Goal: Task Accomplishment & Management: Manage account settings

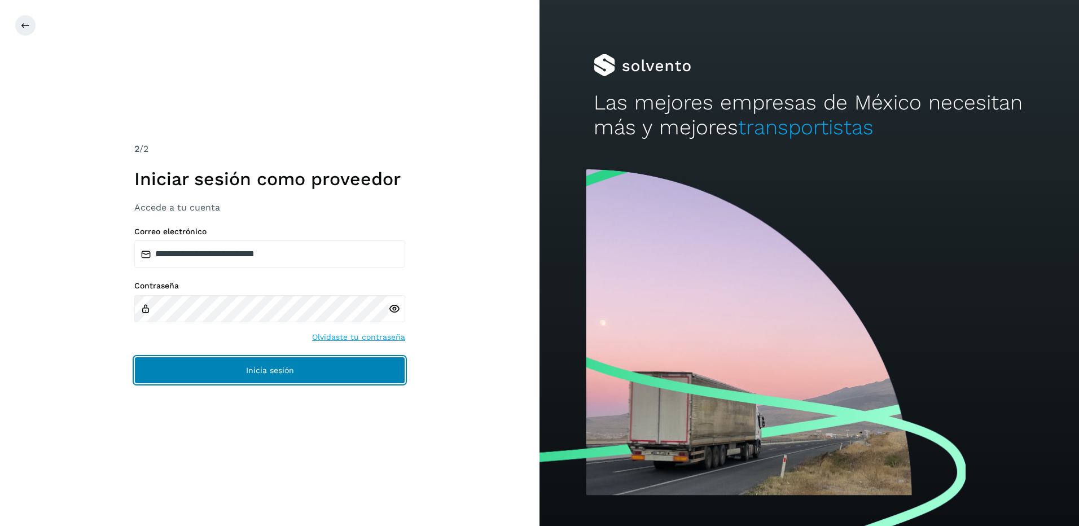
click at [319, 380] on button "Inicia sesión" at bounding box center [269, 370] width 271 height 27
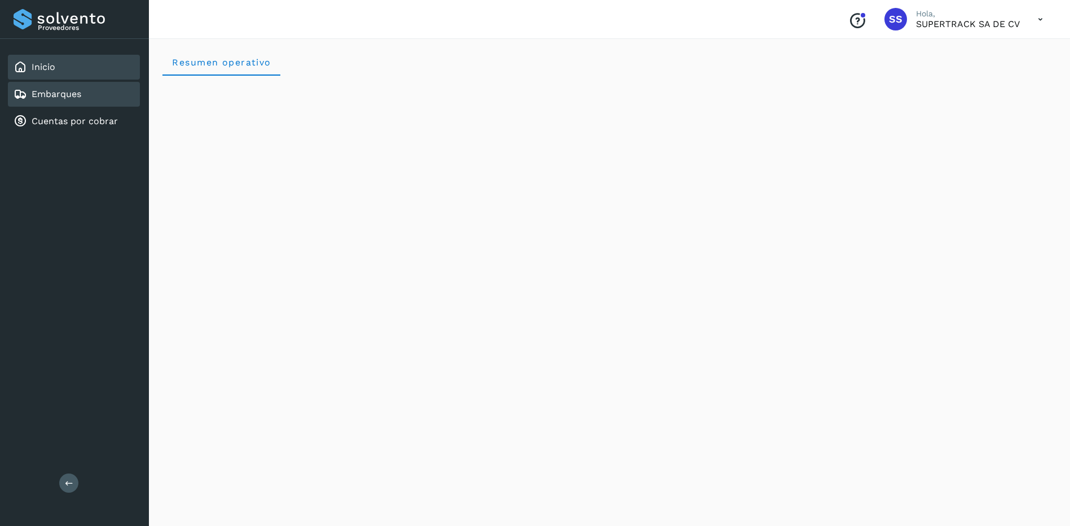
drag, startPoint x: 73, startPoint y: 83, endPoint x: 72, endPoint y: 90, distance: 6.9
click at [72, 87] on div "Embarques" at bounding box center [74, 94] width 132 height 25
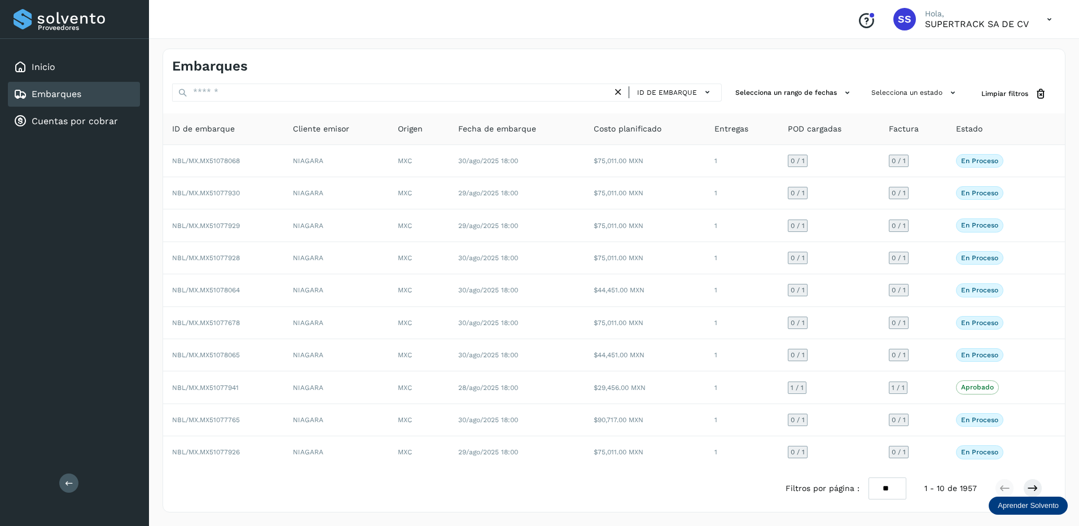
click at [974, 133] on span "Estado" at bounding box center [969, 129] width 27 height 12
click at [941, 95] on button "Selecciona un estado" at bounding box center [915, 92] width 96 height 19
click at [878, 162] on p "No conforme" at bounding box center [893, 160] width 43 height 8
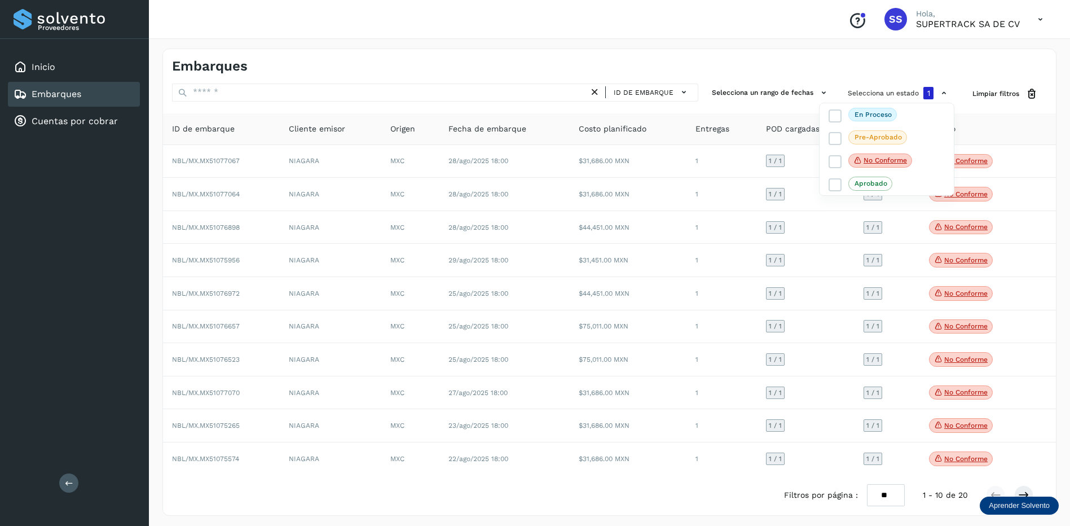
click at [995, 238] on div at bounding box center [535, 263] width 1070 height 526
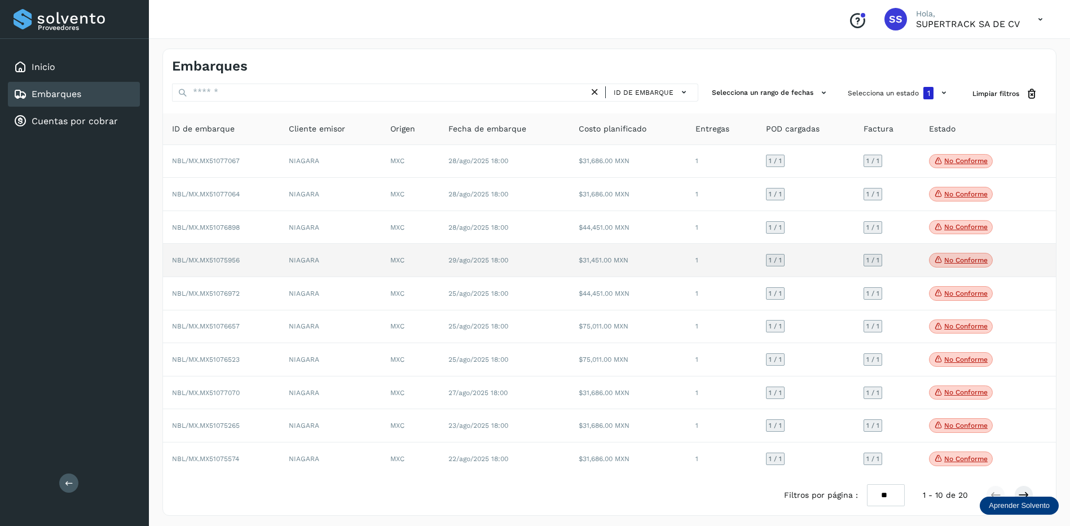
scroll to position [5, 0]
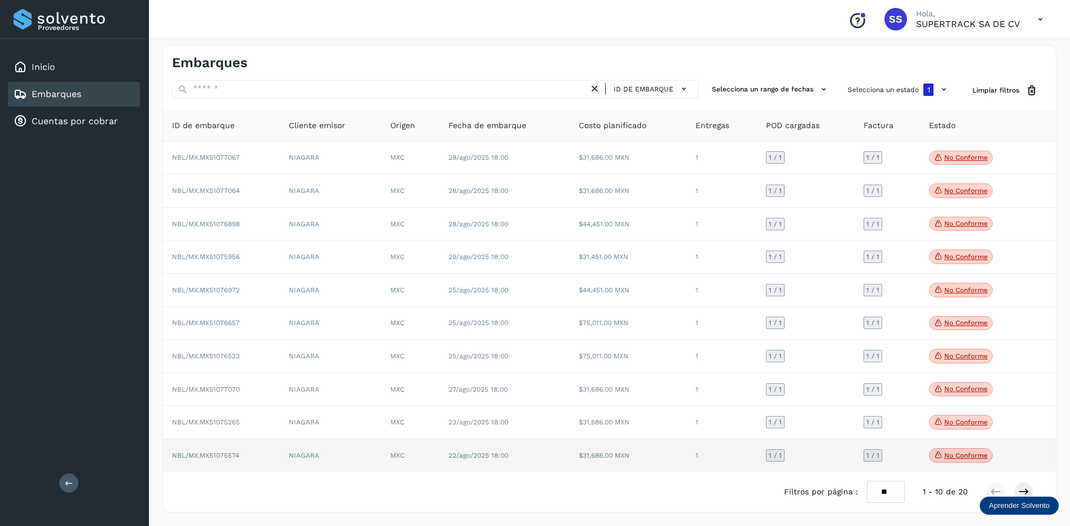
click at [647, 456] on td "$31,686.00 MXN" at bounding box center [628, 455] width 117 height 33
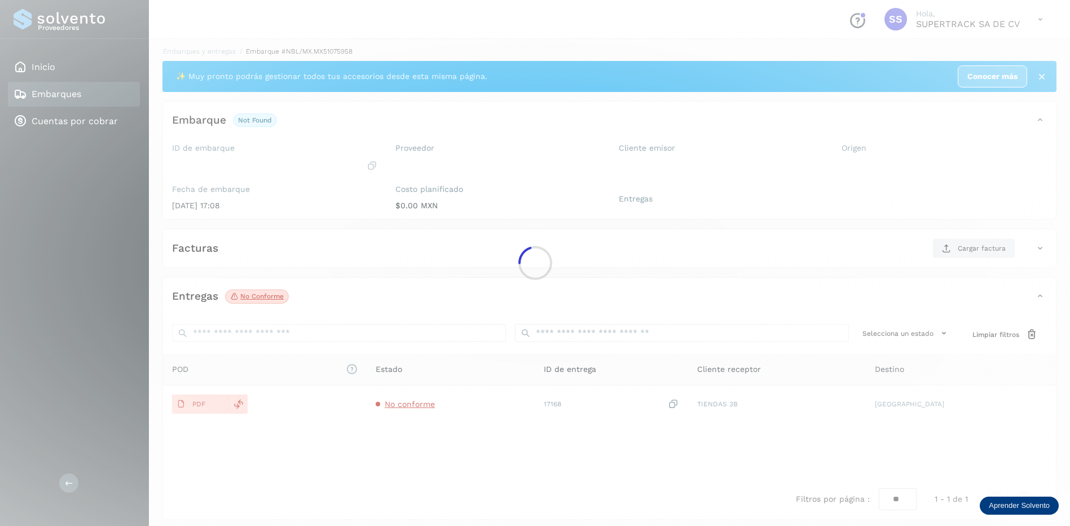
scroll to position [5, 0]
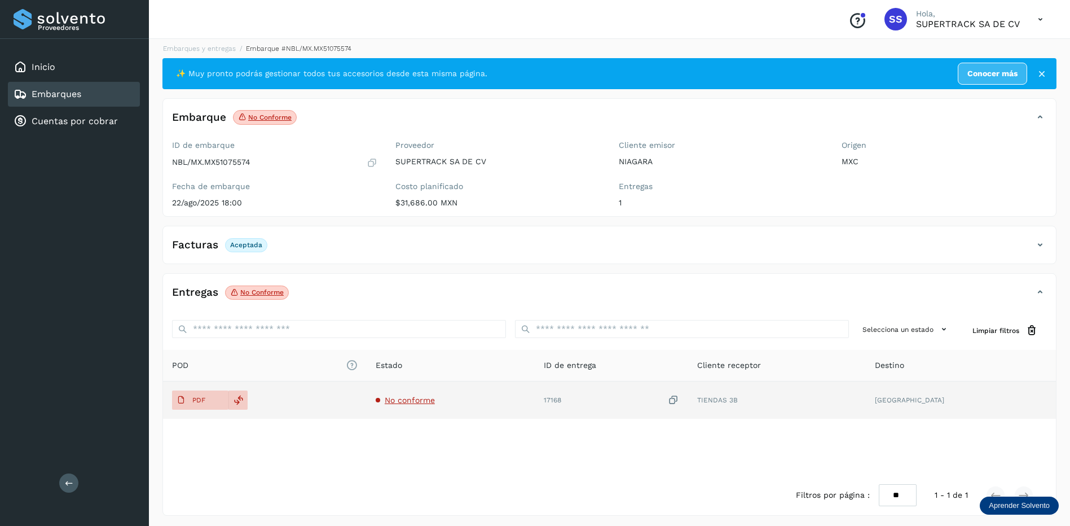
click at [435, 397] on span "No conforme" at bounding box center [410, 399] width 50 height 9
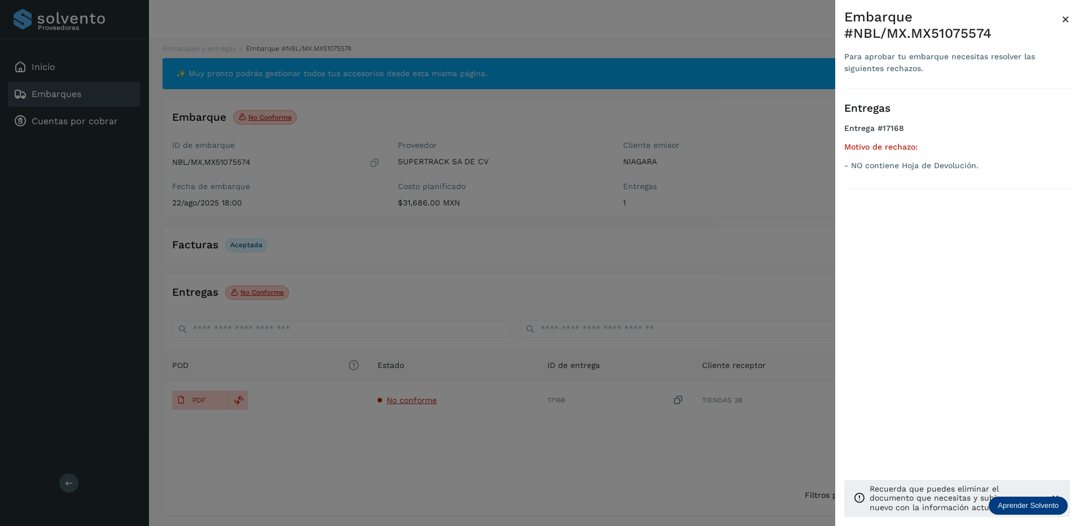
click at [551, 323] on div at bounding box center [539, 263] width 1079 height 526
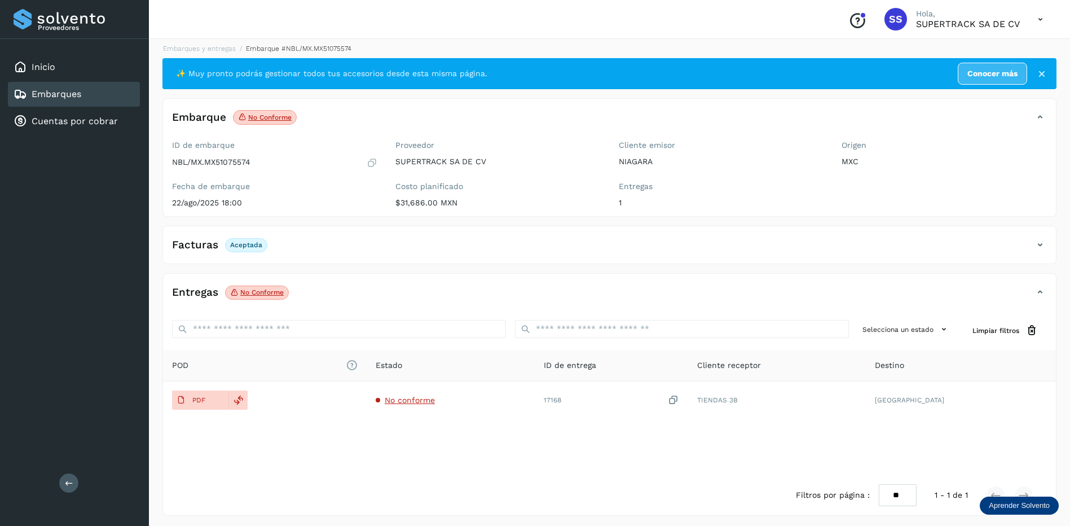
drag, startPoint x: 565, startPoint y: 328, endPoint x: 571, endPoint y: 329, distance: 5.8
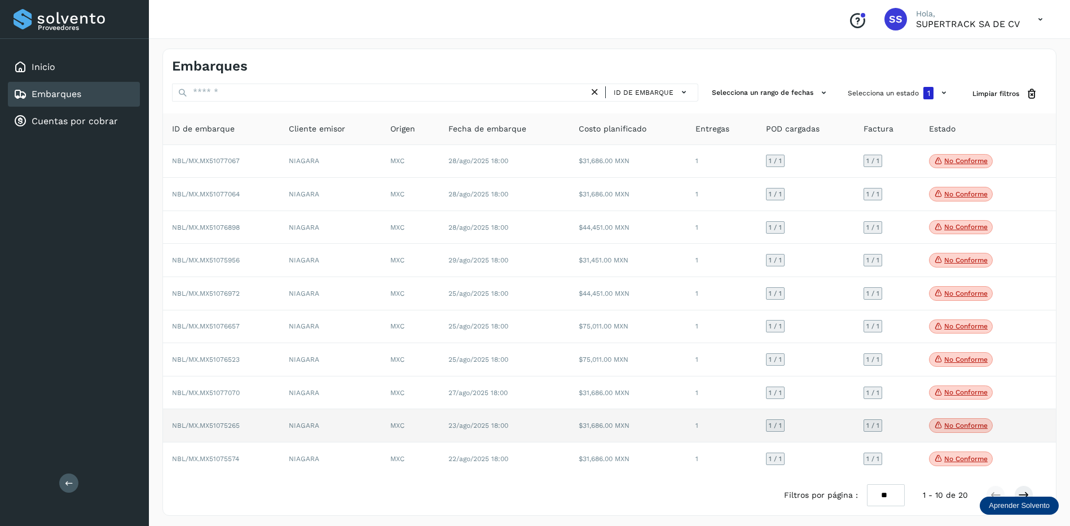
click at [459, 435] on td "23/ago/2025 18:00" at bounding box center [504, 425] width 130 height 33
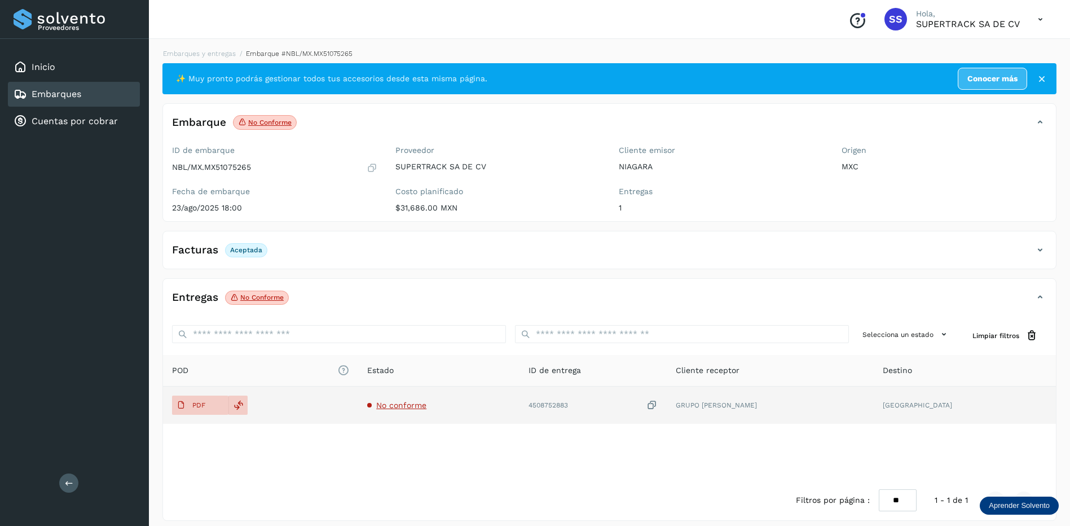
click at [427, 407] on span "No conforme" at bounding box center [401, 405] width 50 height 9
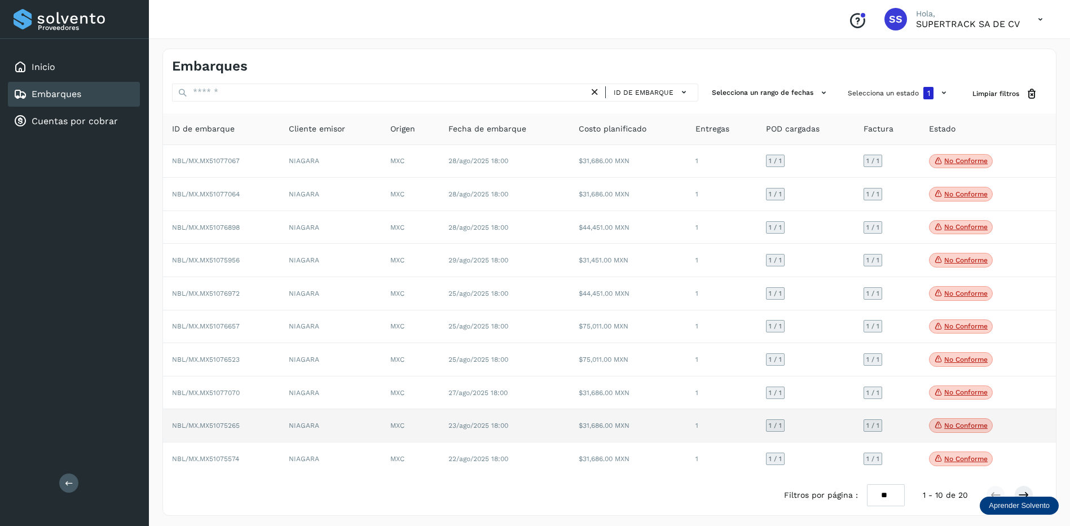
click at [450, 428] on span "23/ago/2025 18:00" at bounding box center [479, 425] width 60 height 8
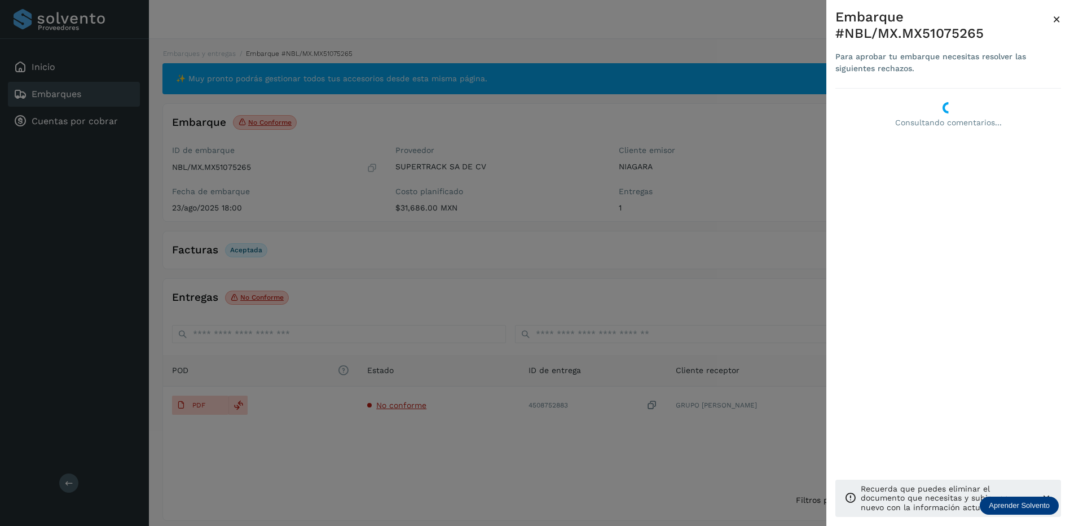
click at [647, 336] on div at bounding box center [535, 263] width 1070 height 526
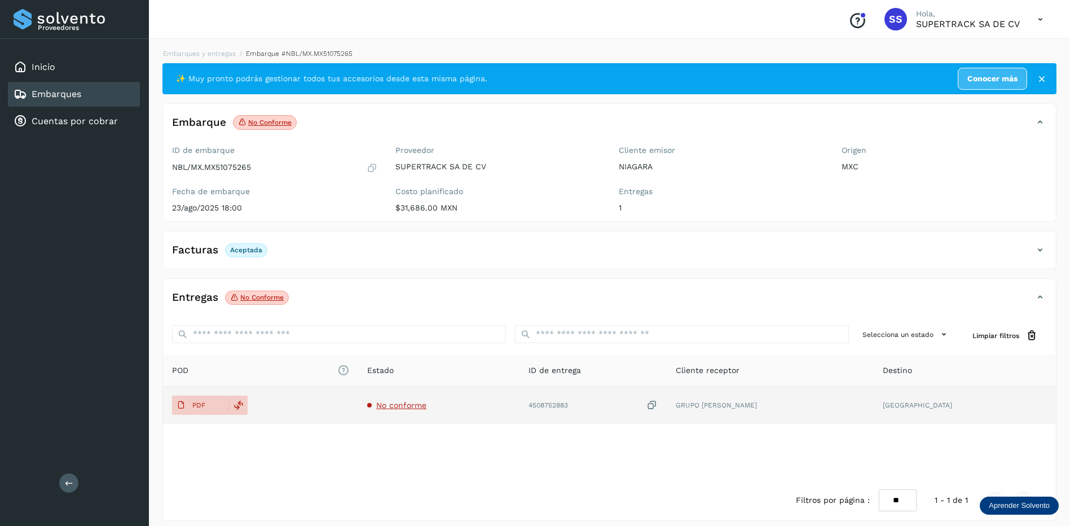
click at [427, 407] on span "No conforme" at bounding box center [401, 405] width 50 height 9
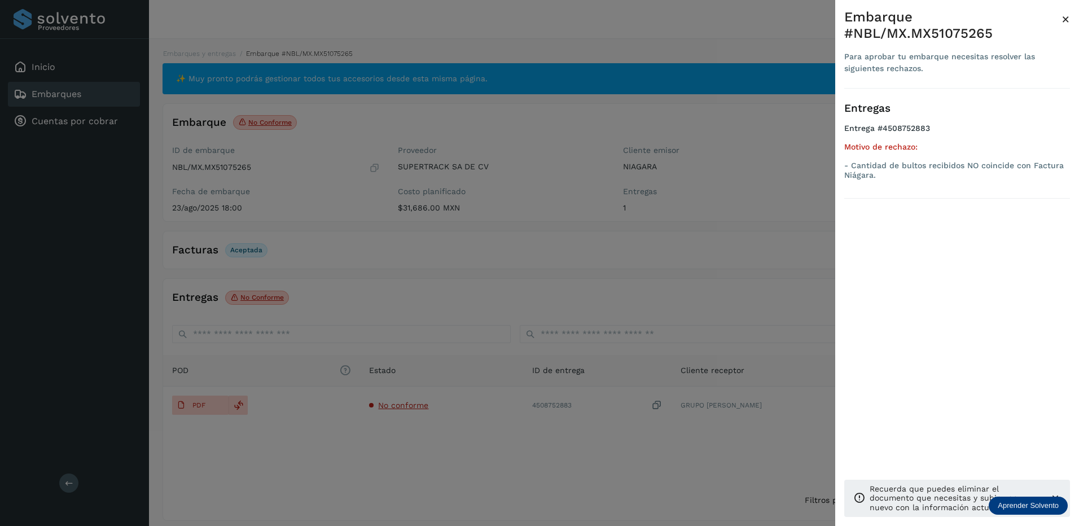
click at [500, 341] on div at bounding box center [539, 263] width 1079 height 526
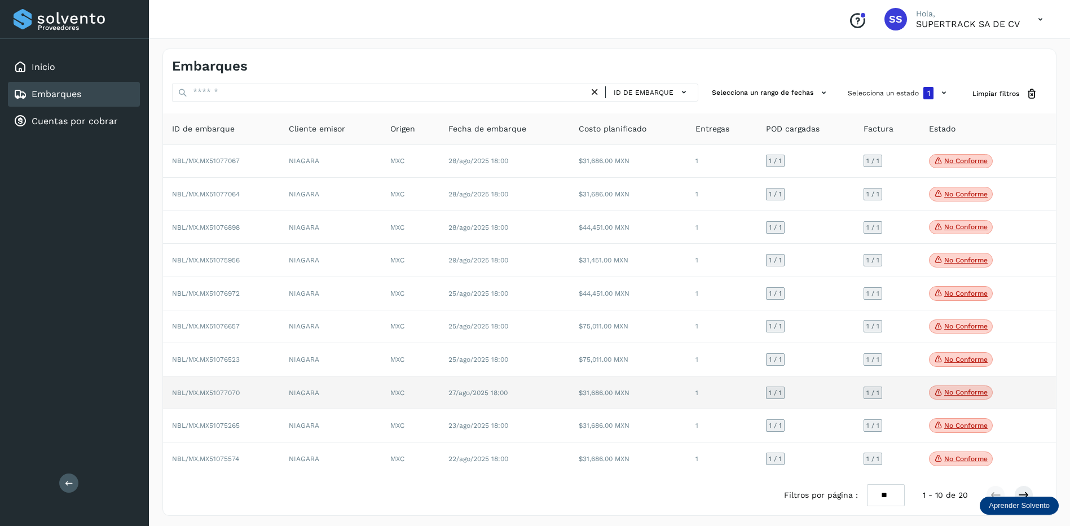
click at [460, 389] on span "27/ago/2025 18:00" at bounding box center [478, 393] width 59 height 8
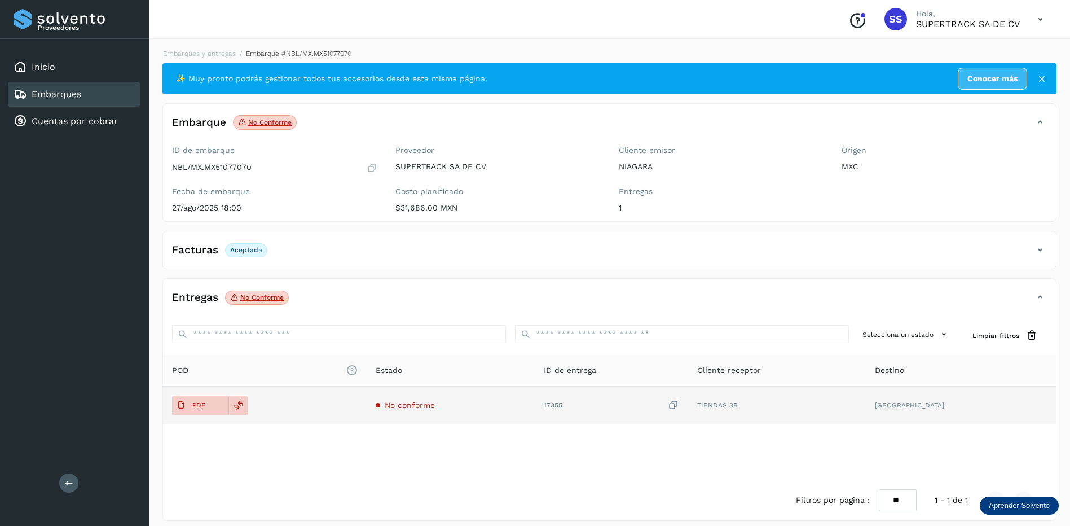
click at [434, 401] on span "No conforme" at bounding box center [410, 405] width 50 height 9
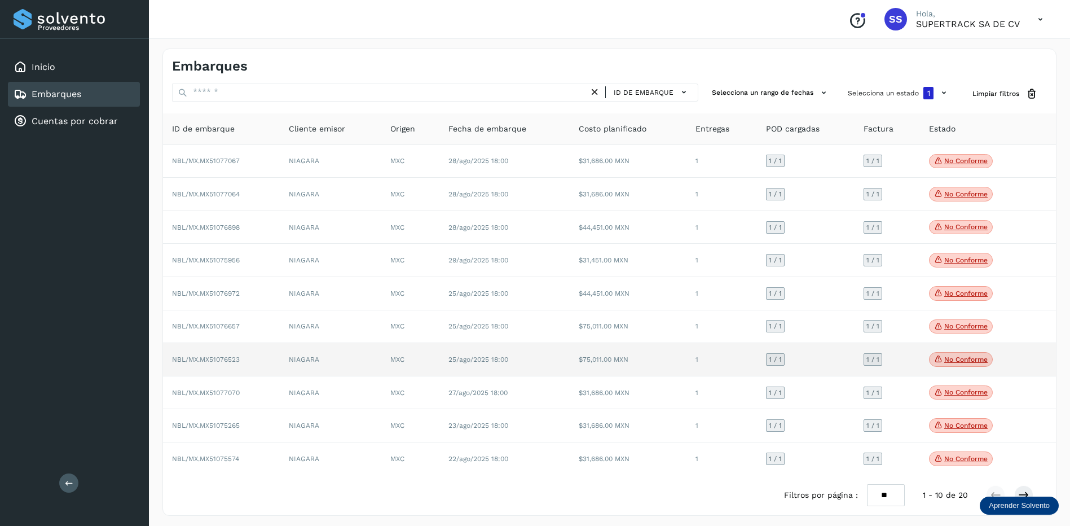
click at [402, 369] on td "MXC" at bounding box center [410, 359] width 58 height 33
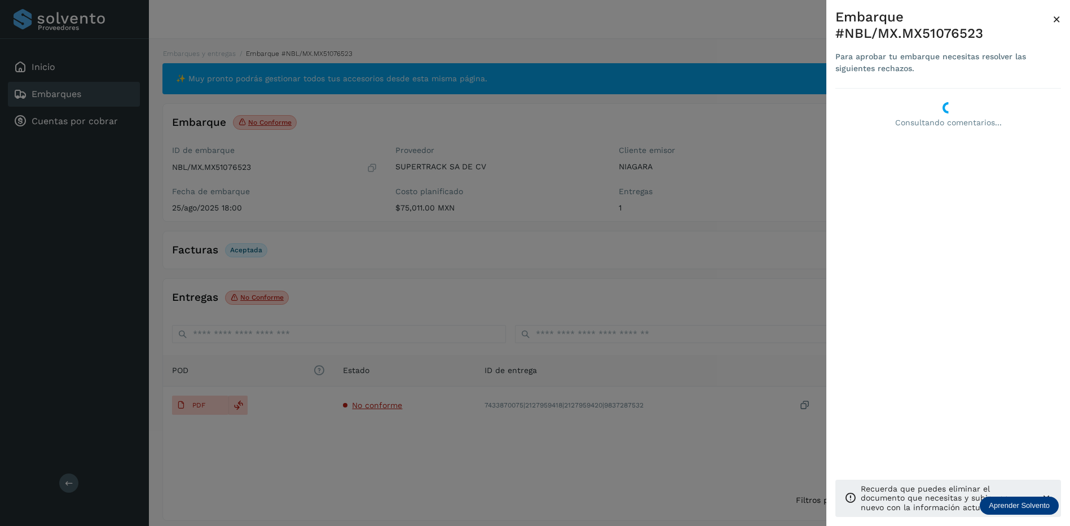
click at [1063, 23] on div "Embarque #NBL/MX.MX51076523 Para aprobar tu embarque necesitas resolver las sig…" at bounding box center [948, 272] width 244 height 544
click at [1057, 19] on span "×" at bounding box center [1057, 19] width 8 height 16
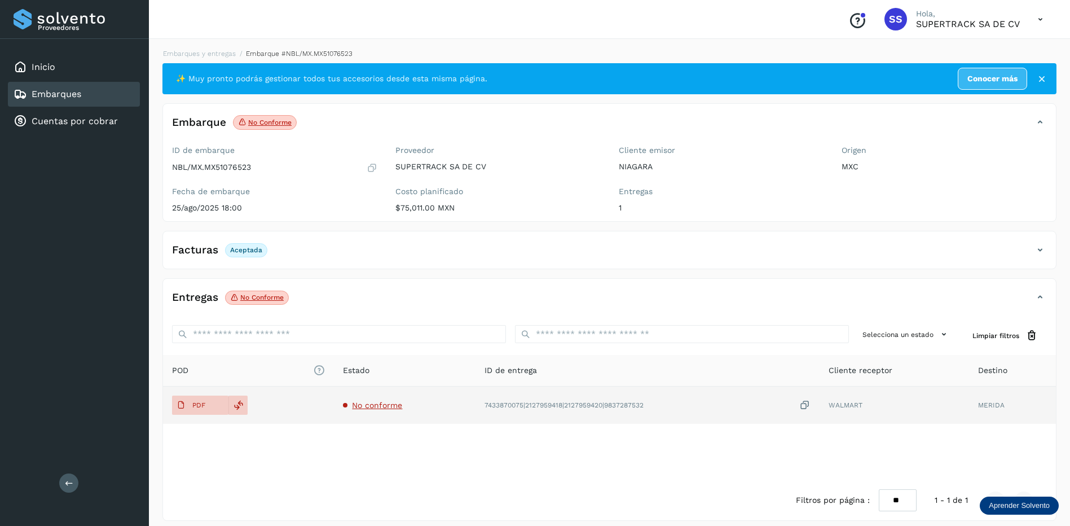
click at [366, 406] on span "No conforme" at bounding box center [377, 405] width 50 height 9
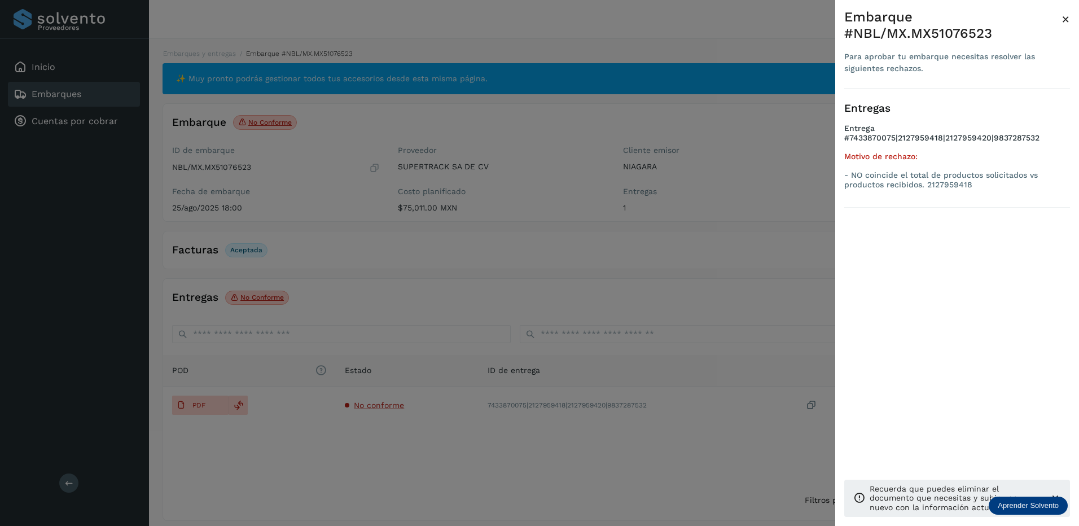
click at [501, 322] on div at bounding box center [539, 263] width 1079 height 526
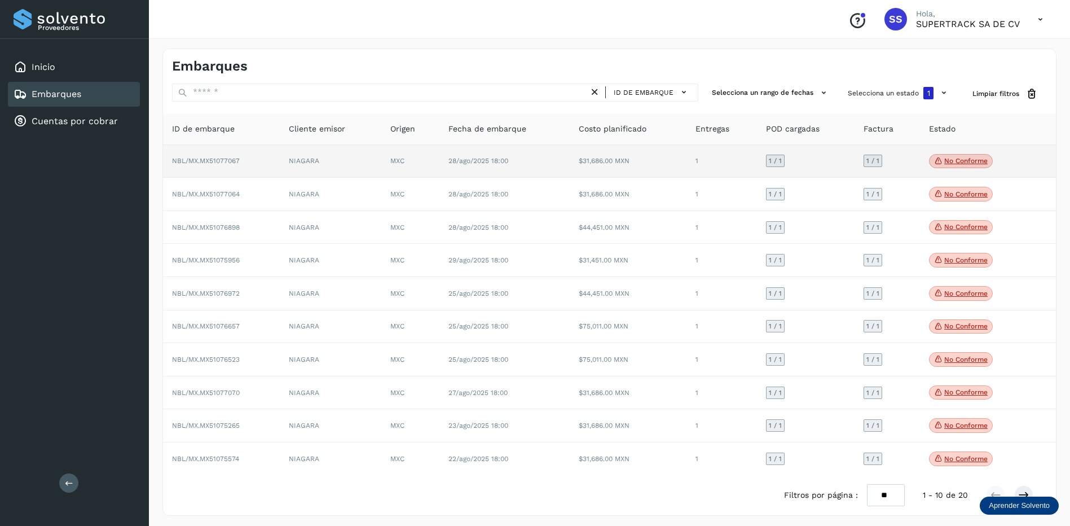
click at [381, 164] on td "NIAGARA" at bounding box center [331, 161] width 102 height 33
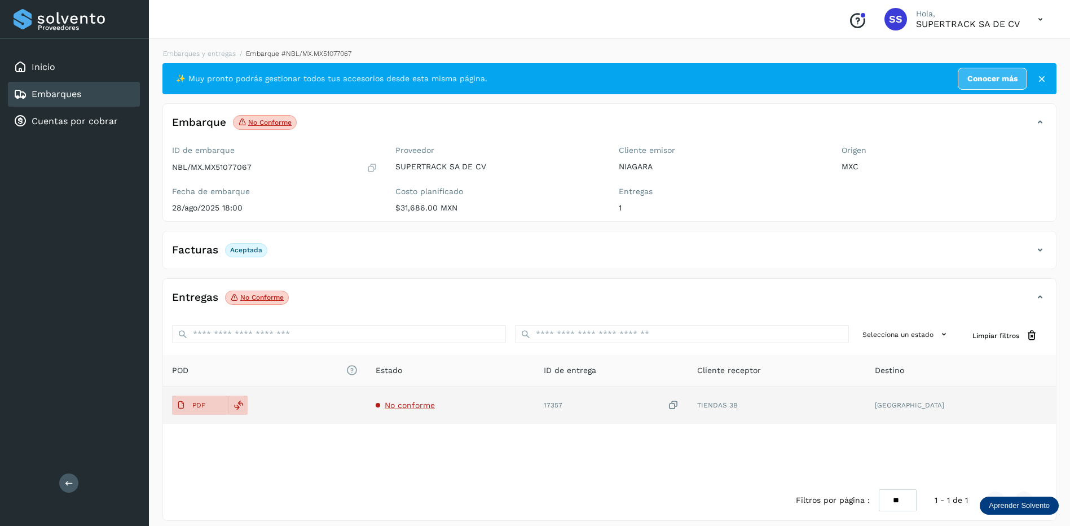
click at [414, 402] on span "No conforme" at bounding box center [410, 405] width 50 height 9
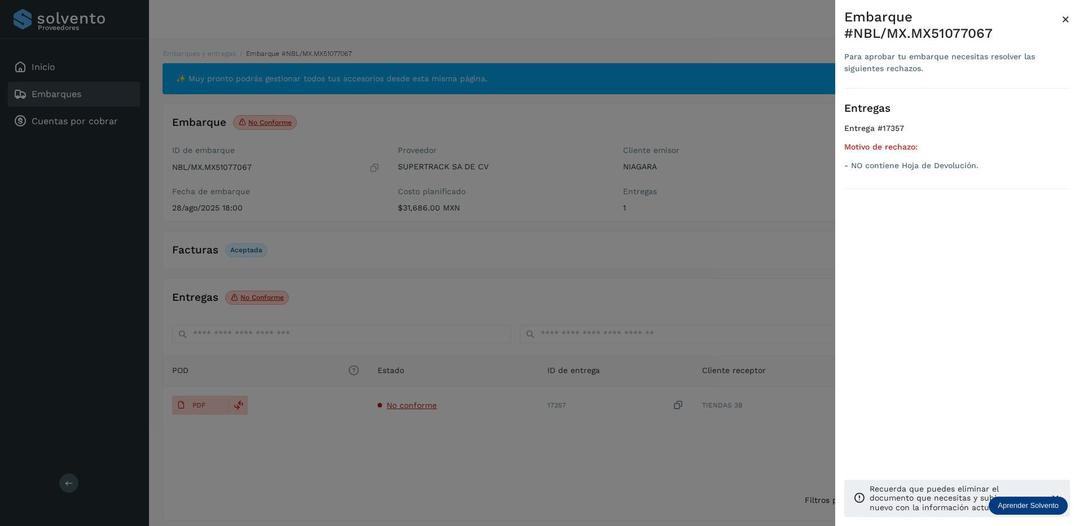
click at [442, 376] on div at bounding box center [539, 263] width 1079 height 526
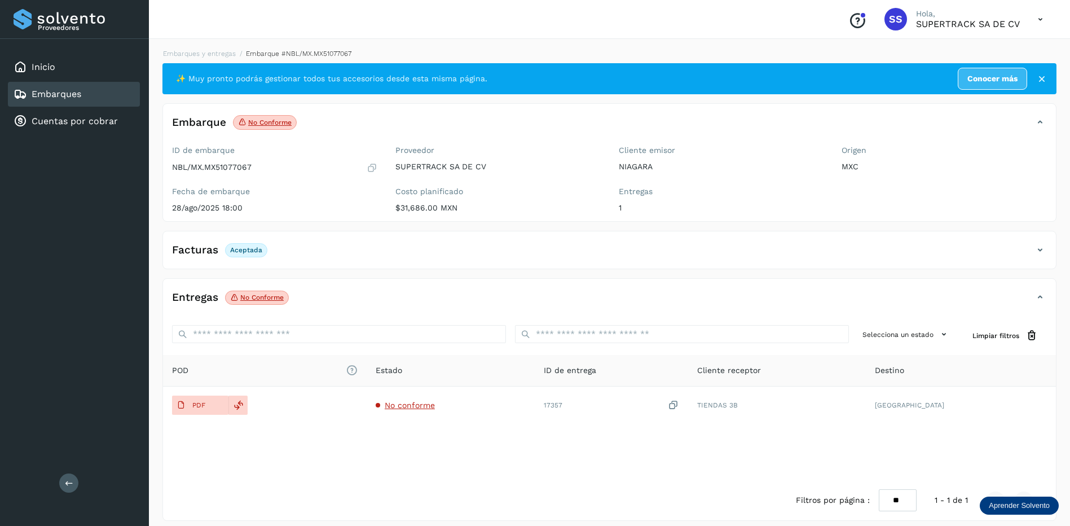
drag, startPoint x: 436, startPoint y: 373, endPoint x: 441, endPoint y: 367, distance: 8.8
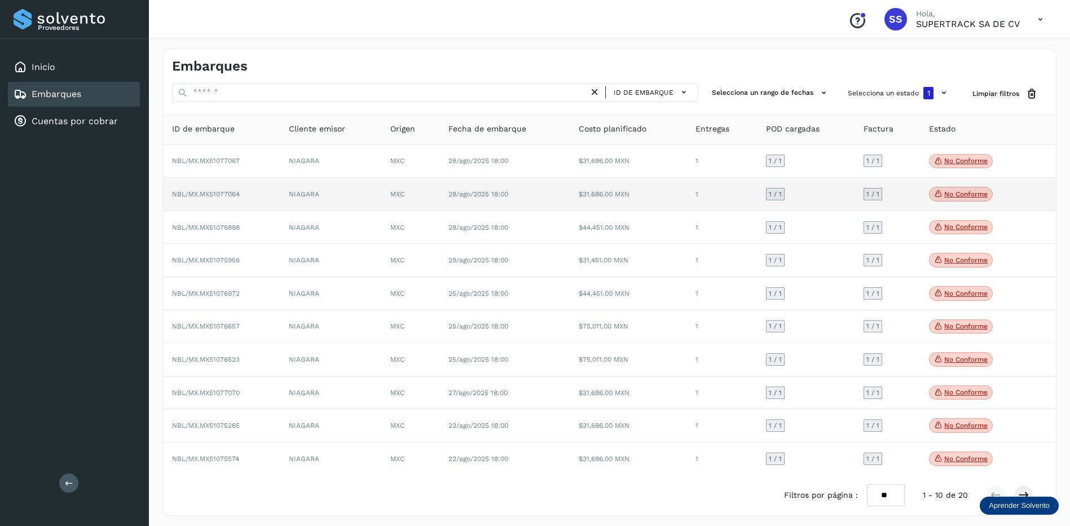
click at [390, 196] on td "MXC" at bounding box center [410, 194] width 58 height 33
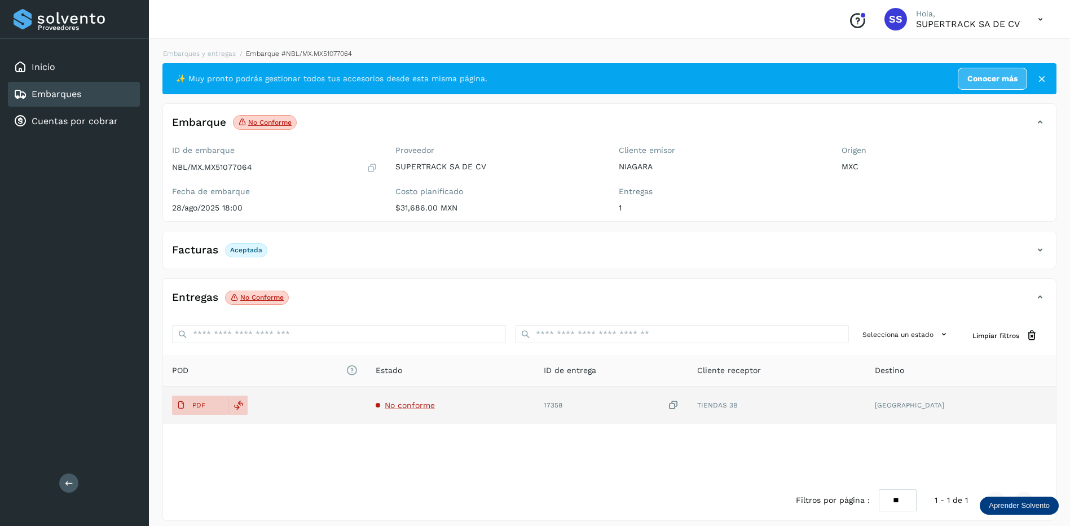
click at [433, 403] on span "No conforme" at bounding box center [410, 405] width 50 height 9
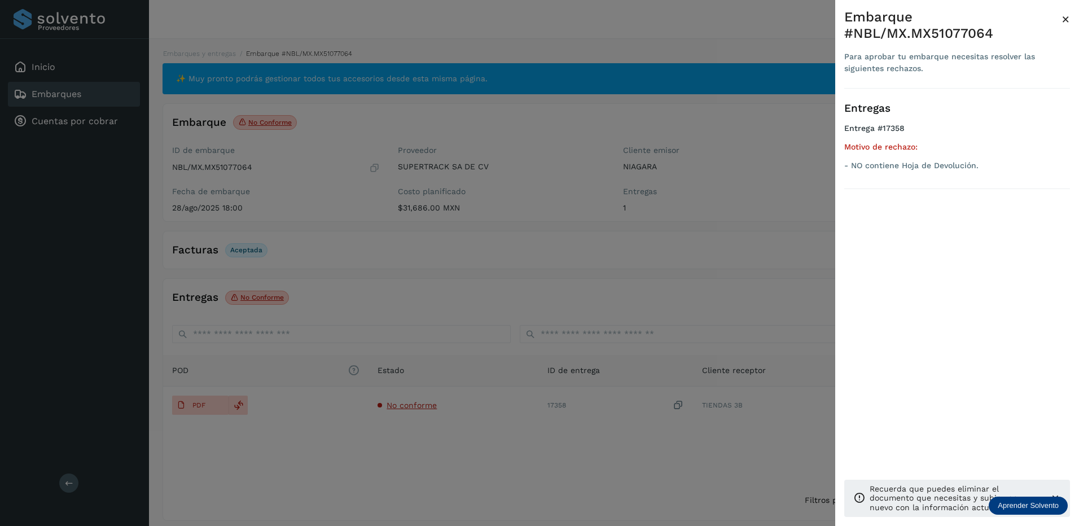
click at [476, 345] on div at bounding box center [539, 263] width 1079 height 526
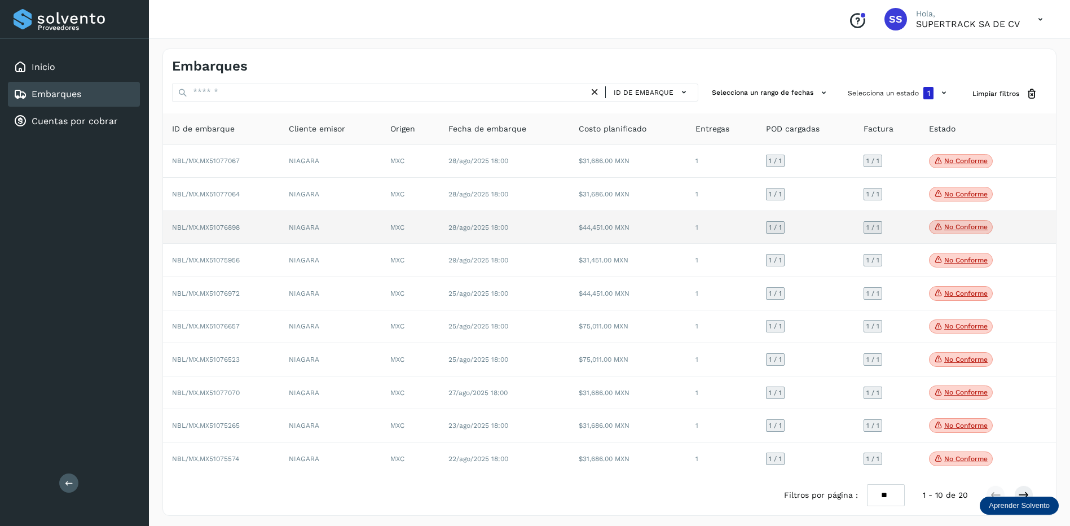
click at [417, 229] on td "MXC" at bounding box center [410, 227] width 58 height 33
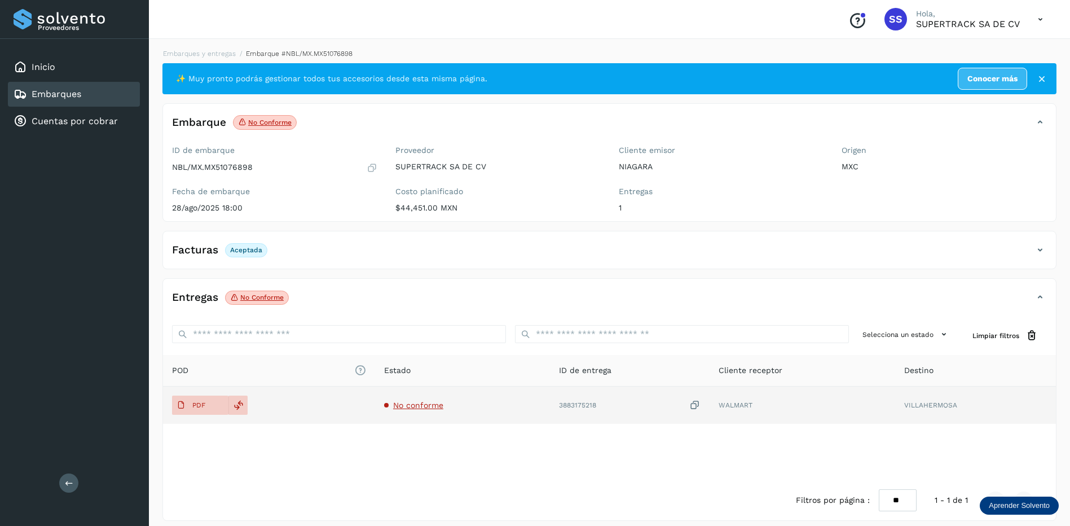
click at [425, 405] on span "No conforme" at bounding box center [418, 405] width 50 height 9
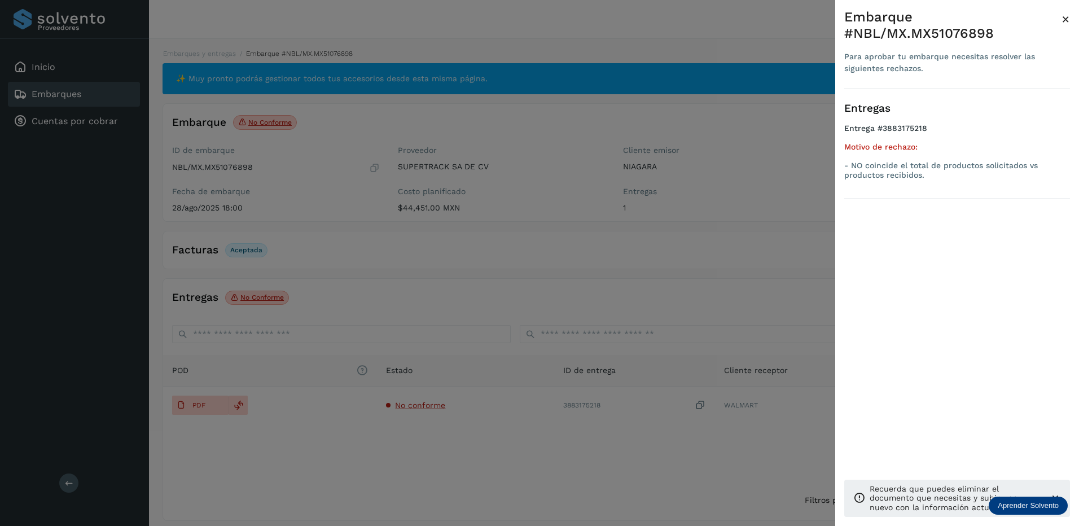
click at [512, 327] on div at bounding box center [539, 263] width 1079 height 526
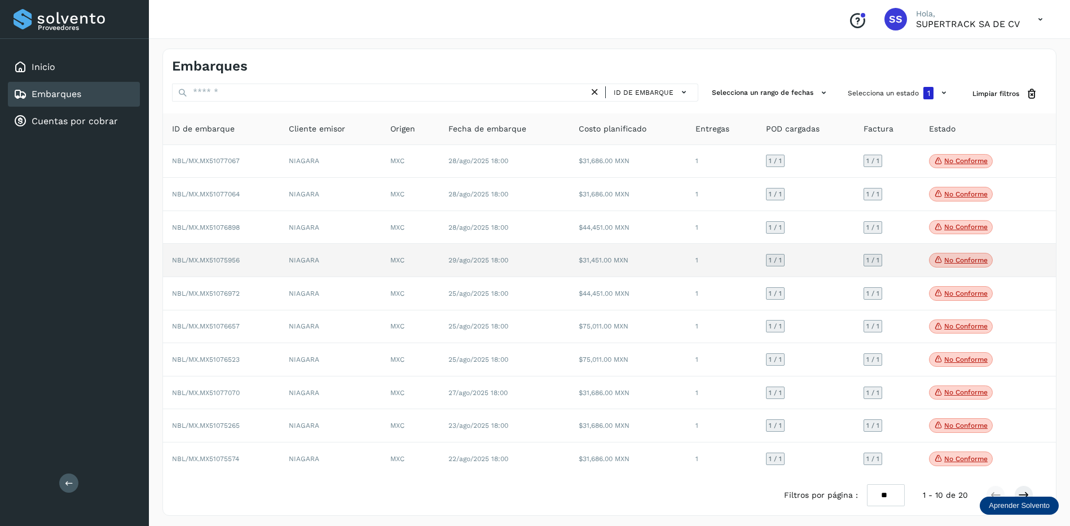
click at [397, 271] on td "MXC" at bounding box center [410, 260] width 58 height 33
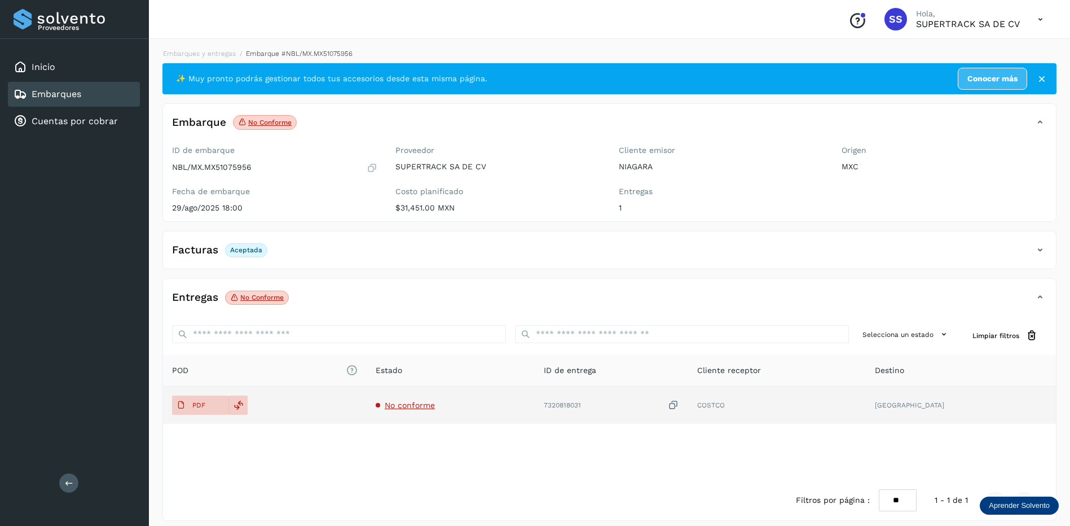
click at [417, 397] on td "No conforme" at bounding box center [451, 404] width 168 height 37
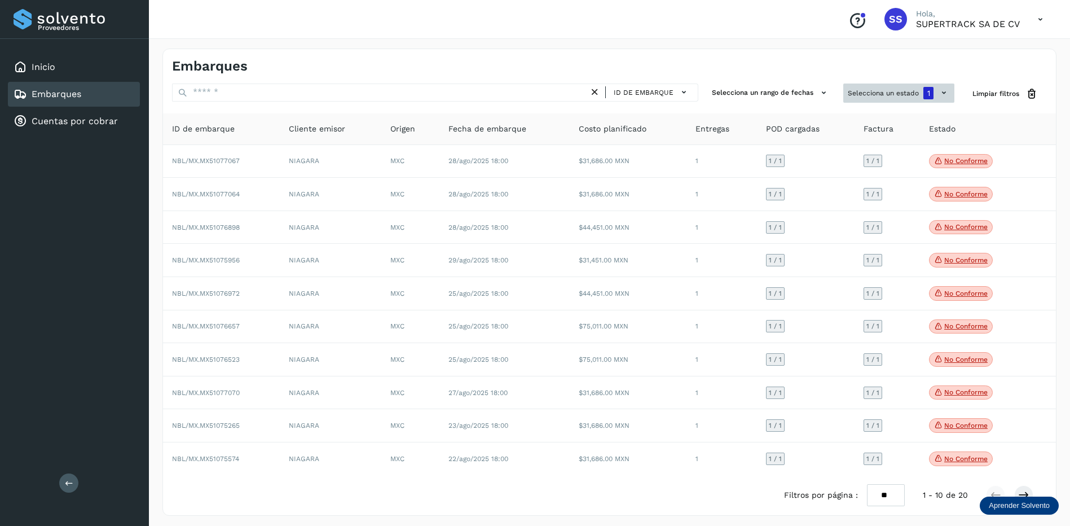
click at [940, 91] on icon at bounding box center [944, 93] width 12 height 12
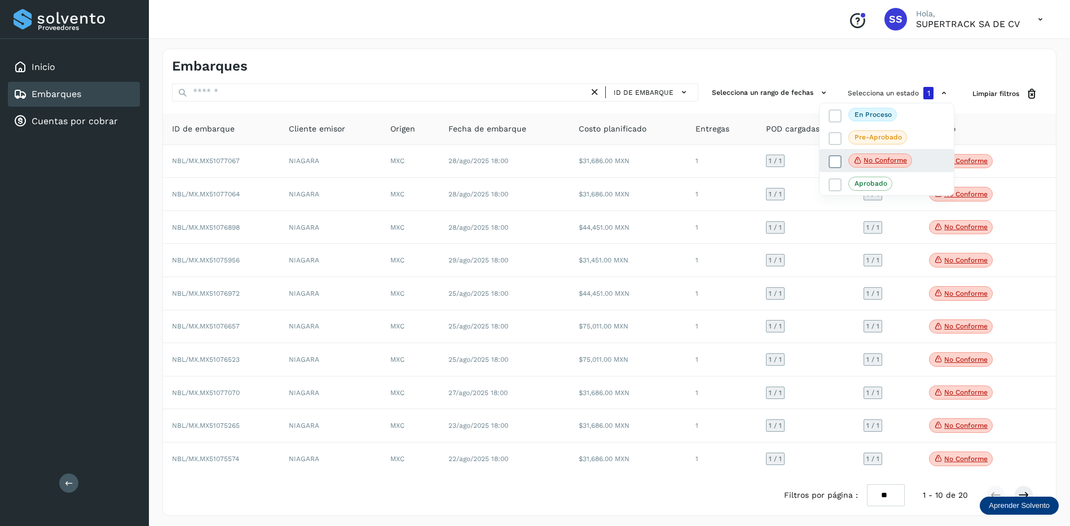
click at [839, 163] on icon at bounding box center [835, 161] width 11 height 11
click at [836, 179] on icon at bounding box center [835, 184] width 11 height 11
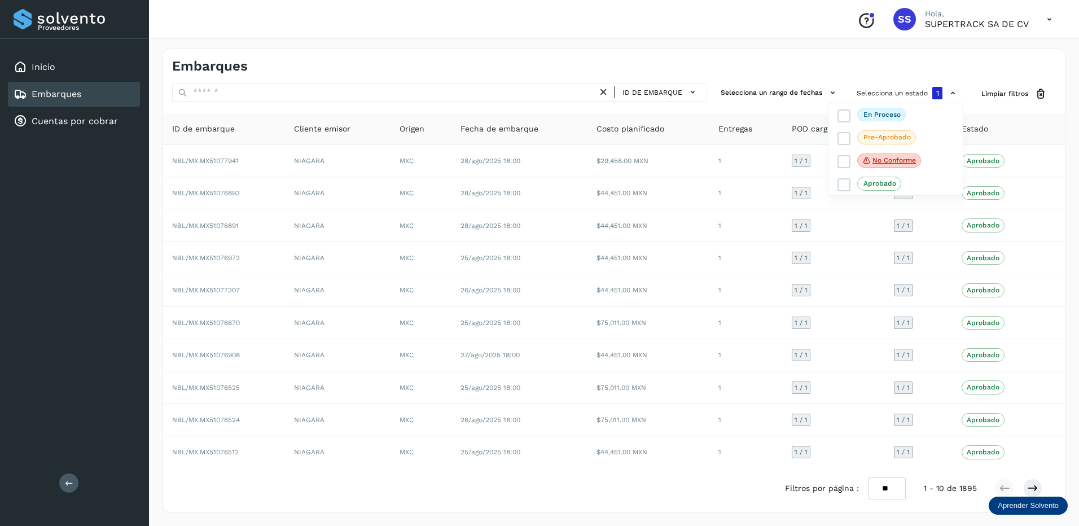
click at [804, 296] on div at bounding box center [539, 263] width 1079 height 526
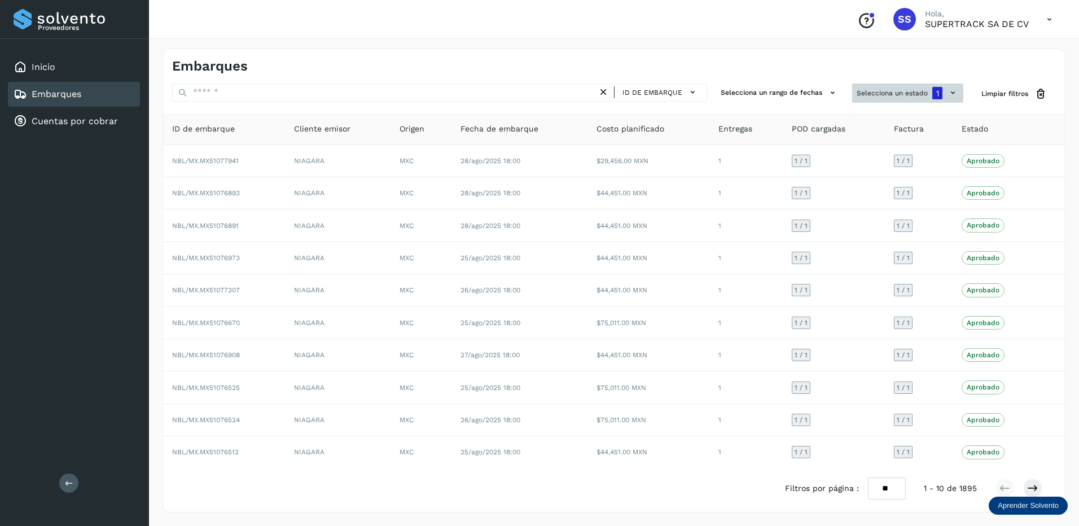
click at [946, 98] on button "Selecciona un estado 1" at bounding box center [907, 92] width 111 height 19
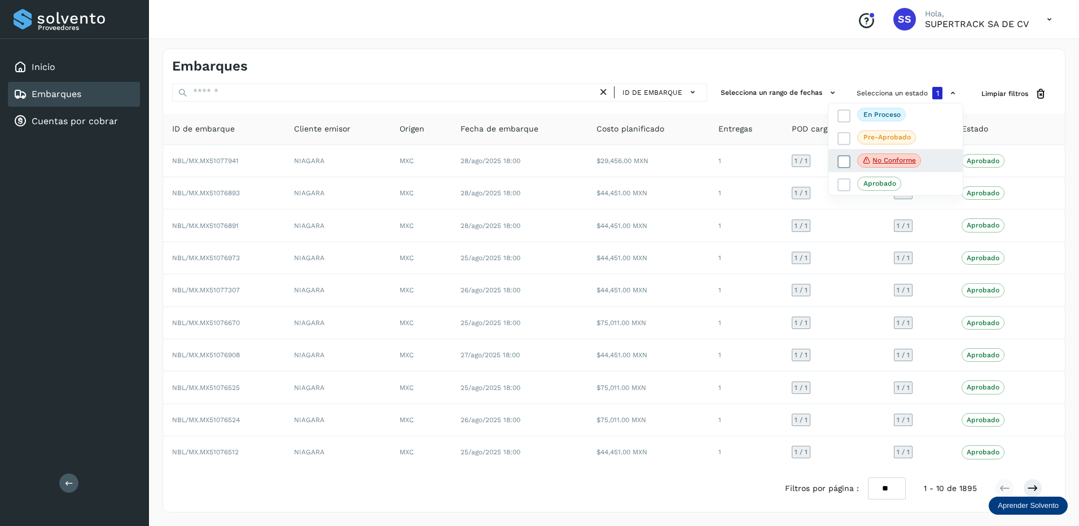
click at [900, 156] on span "No conforme" at bounding box center [889, 160] width 64 height 15
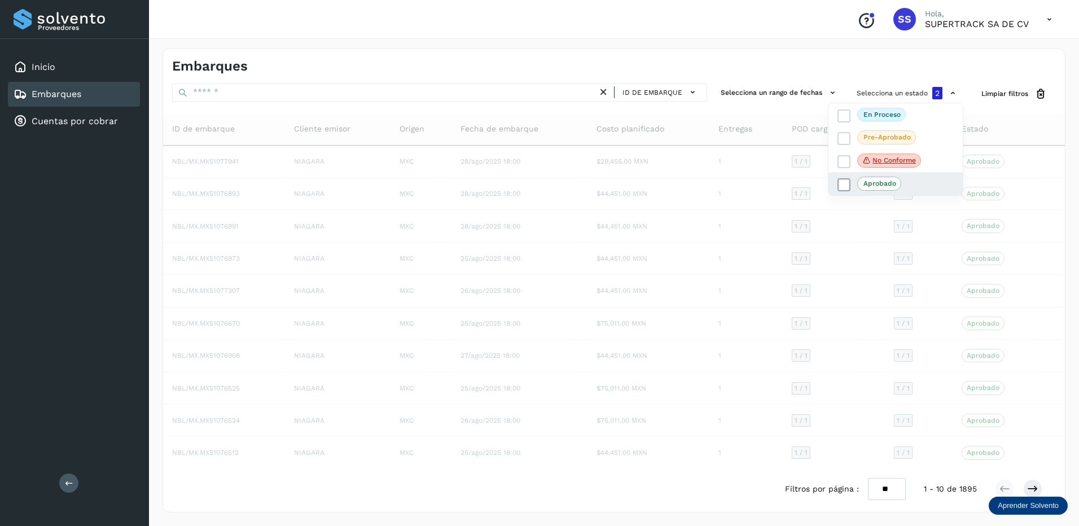
click at [850, 184] on span at bounding box center [843, 184] width 13 height 13
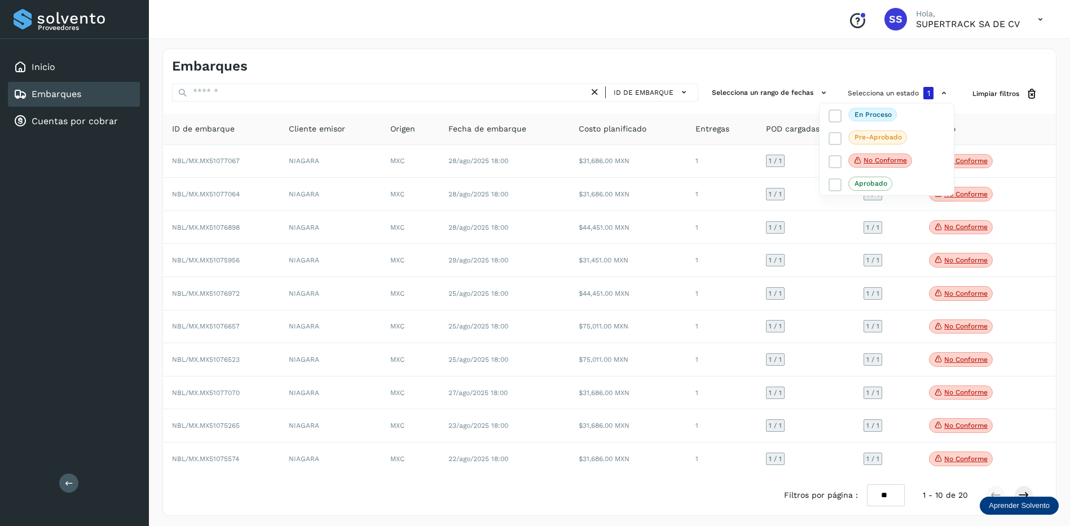
drag, startPoint x: 1069, startPoint y: 337, endPoint x: 1066, endPoint y: 348, distance: 11.0
click at [1067, 341] on div at bounding box center [535, 263] width 1070 height 526
click at [1028, 495] on icon at bounding box center [1023, 494] width 11 height 11
click at [1030, 499] on div "Aprender Solvento" at bounding box center [1019, 505] width 79 height 18
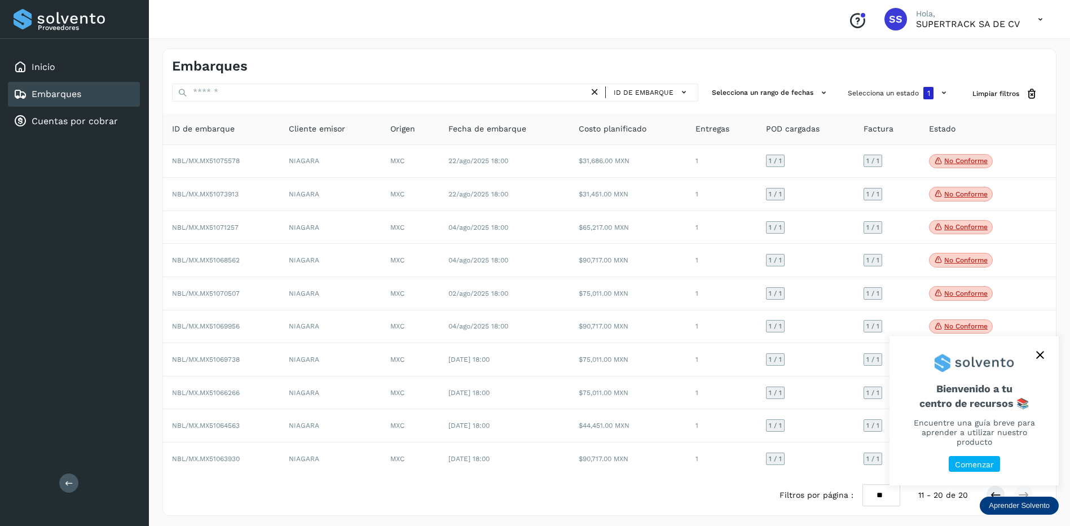
click at [1039, 359] on button "close," at bounding box center [1040, 354] width 17 height 17
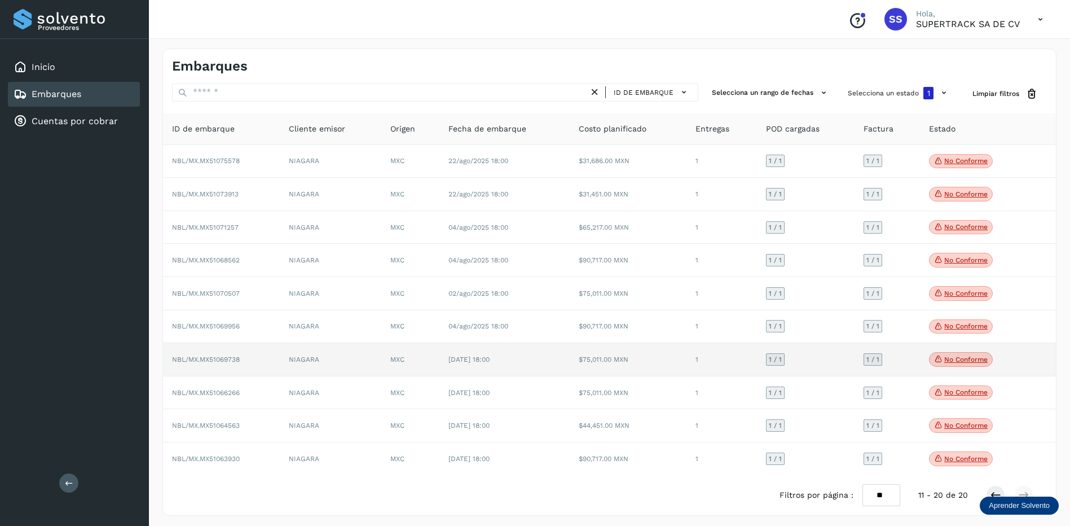
scroll to position [5, 0]
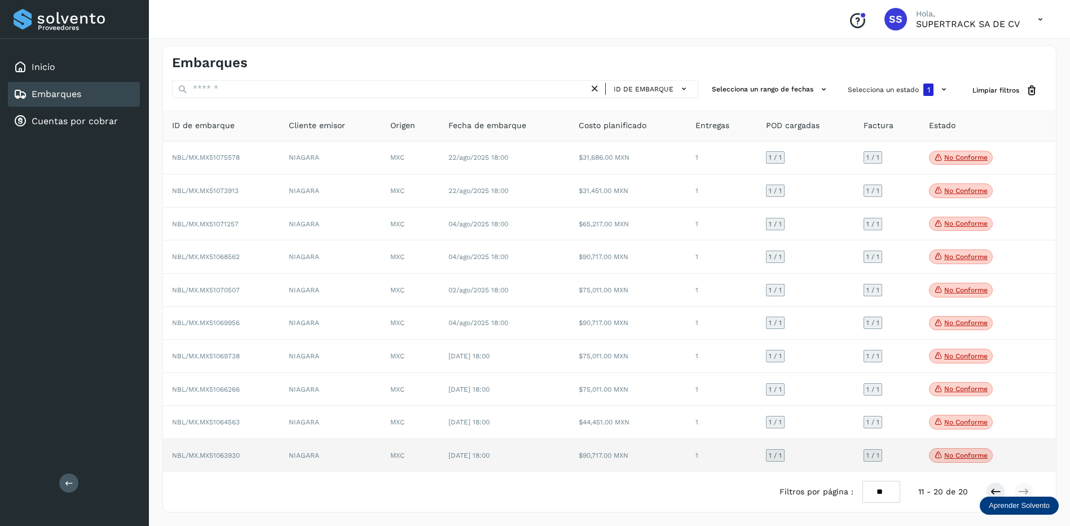
click at [489, 461] on td "[DATE] 18:00" at bounding box center [504, 455] width 130 height 33
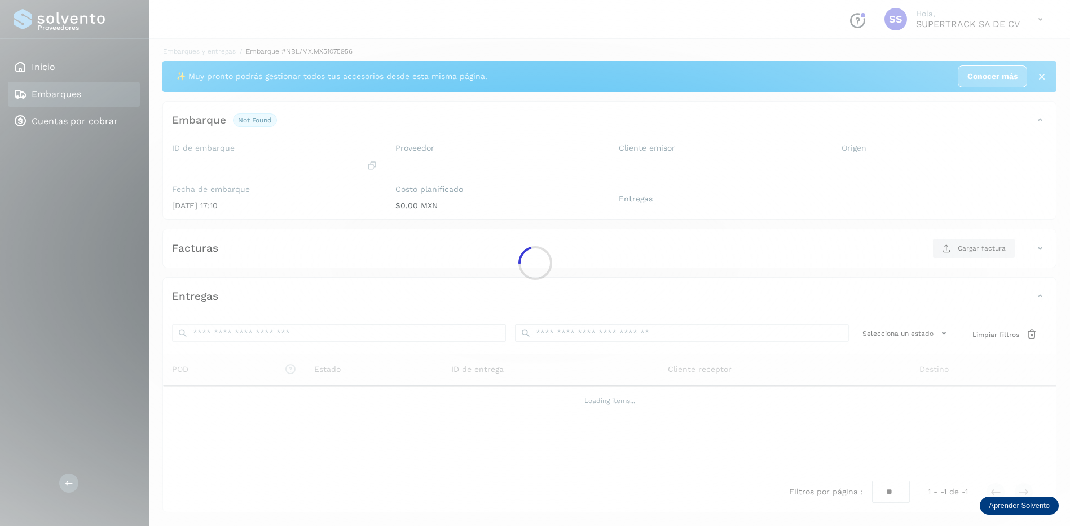
scroll to position [5, 0]
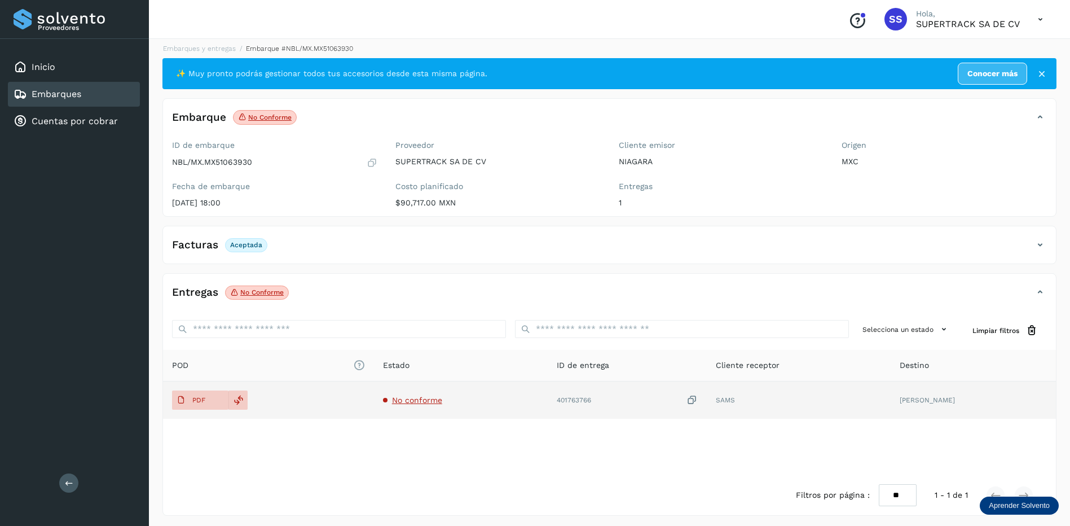
click at [411, 397] on span "No conforme" at bounding box center [417, 399] width 50 height 9
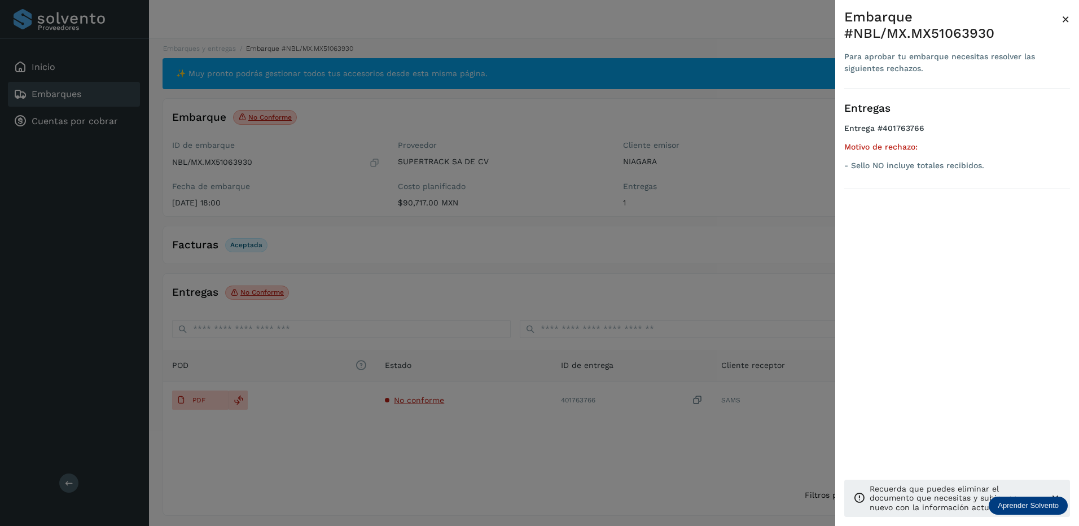
click at [522, 386] on div at bounding box center [539, 263] width 1079 height 526
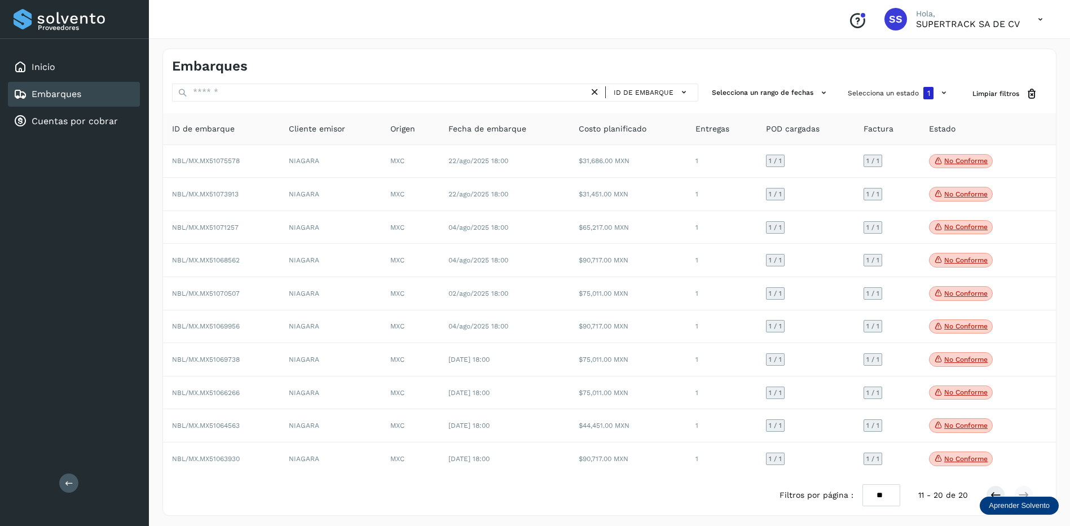
drag, startPoint x: 555, startPoint y: 368, endPoint x: 566, endPoint y: 367, distance: 11.4
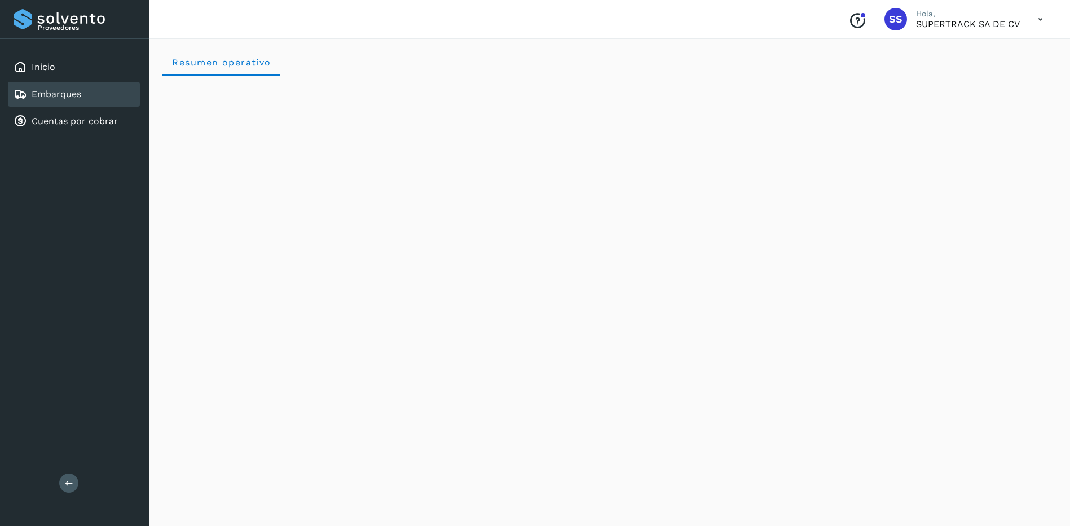
click at [88, 88] on div "Embarques" at bounding box center [74, 94] width 132 height 25
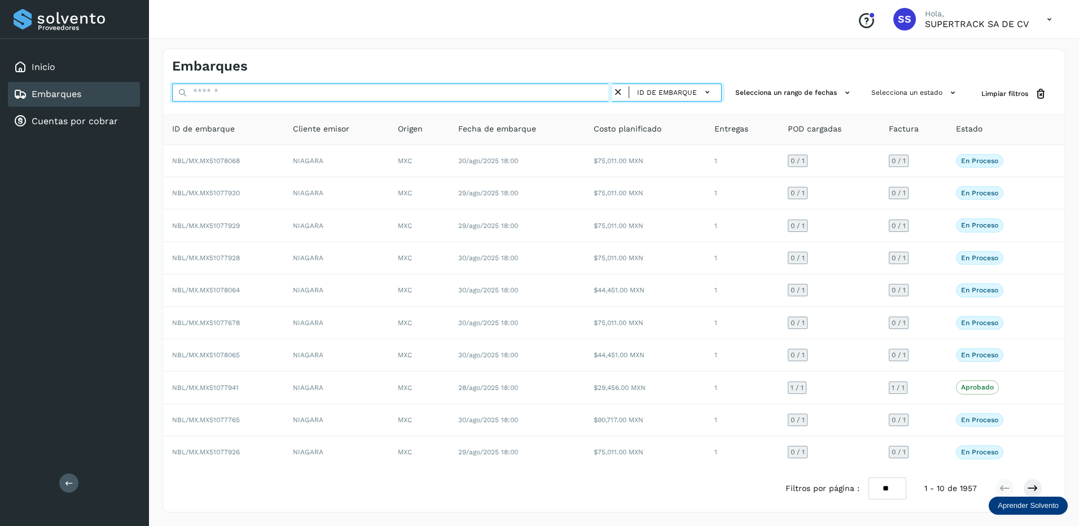
click at [225, 95] on input "text" at bounding box center [392, 92] width 440 height 18
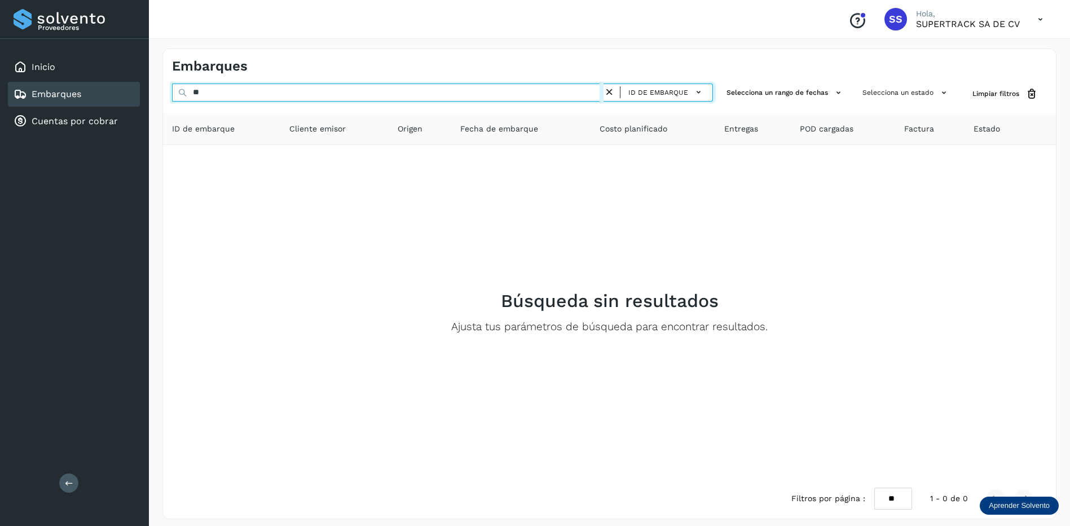
type input "*"
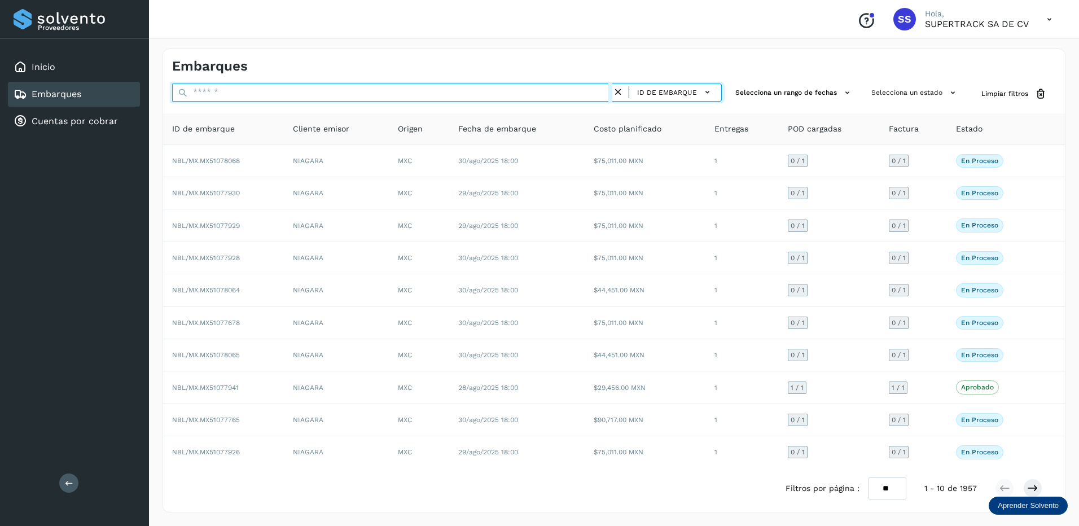
paste input "********"
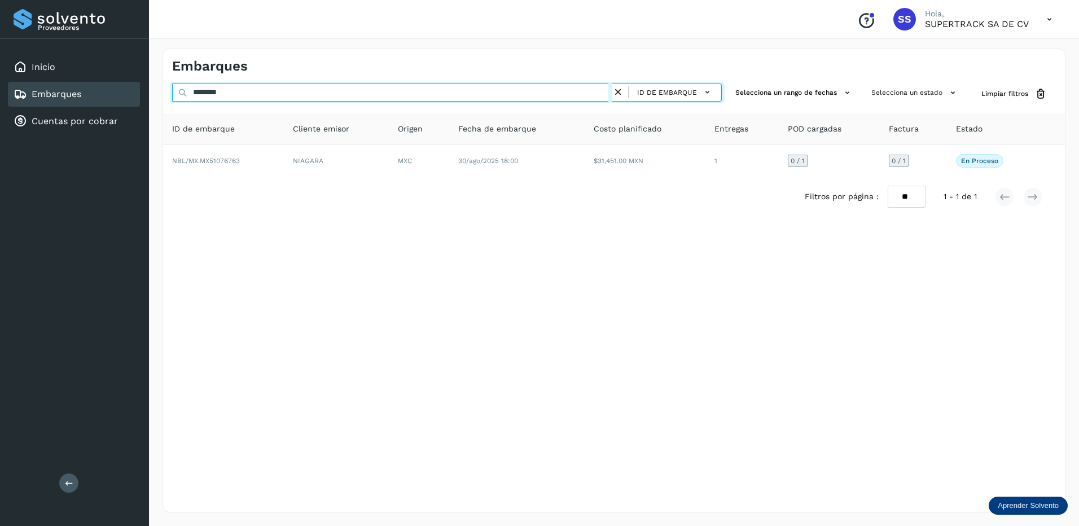
type input "********"
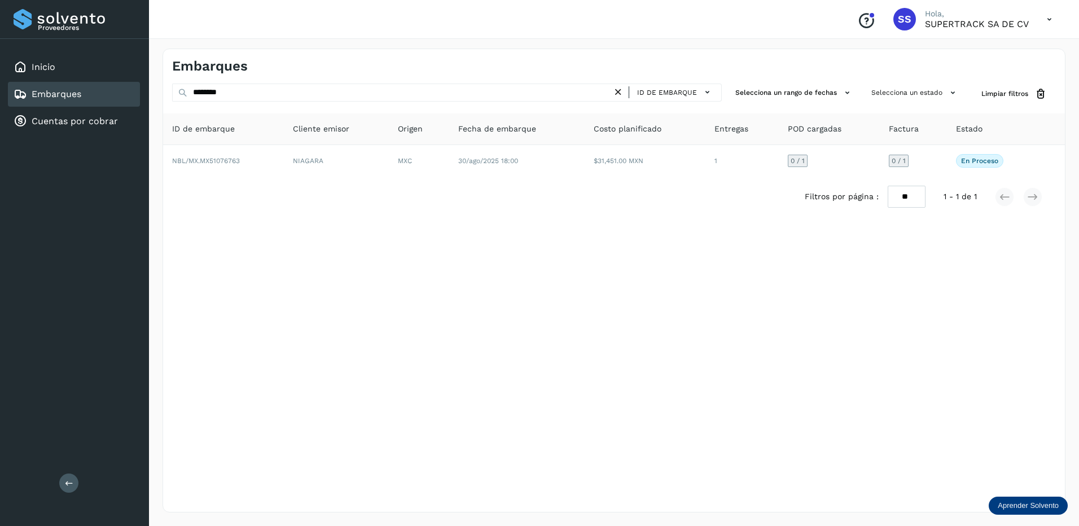
click at [620, 94] on icon at bounding box center [618, 92] width 12 height 12
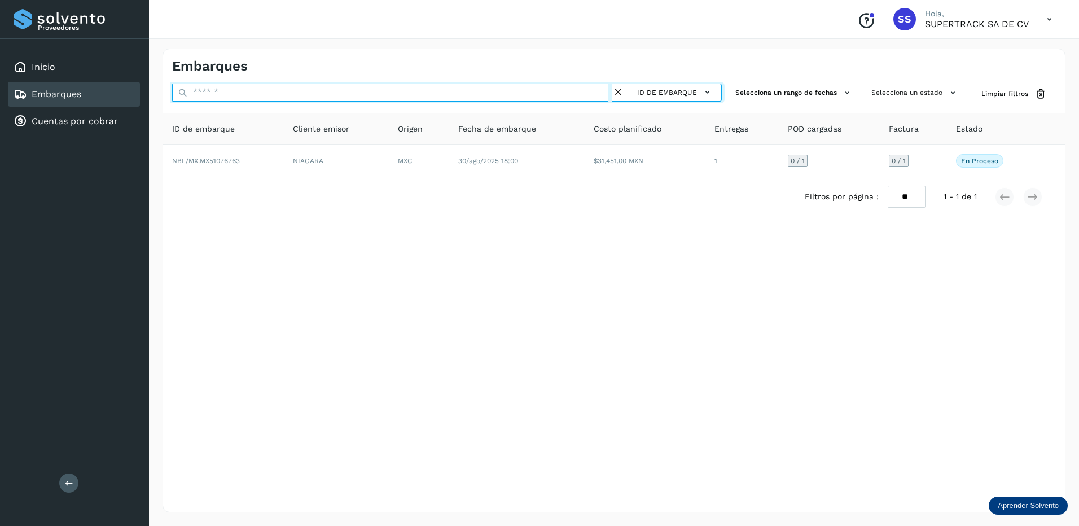
click at [322, 91] on input "text" at bounding box center [392, 92] width 440 height 18
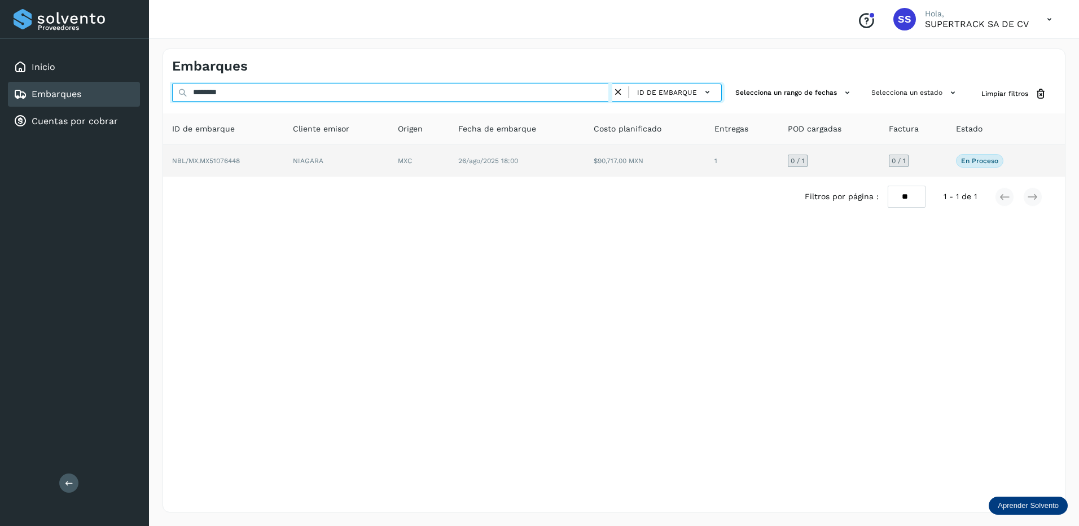
type input "********"
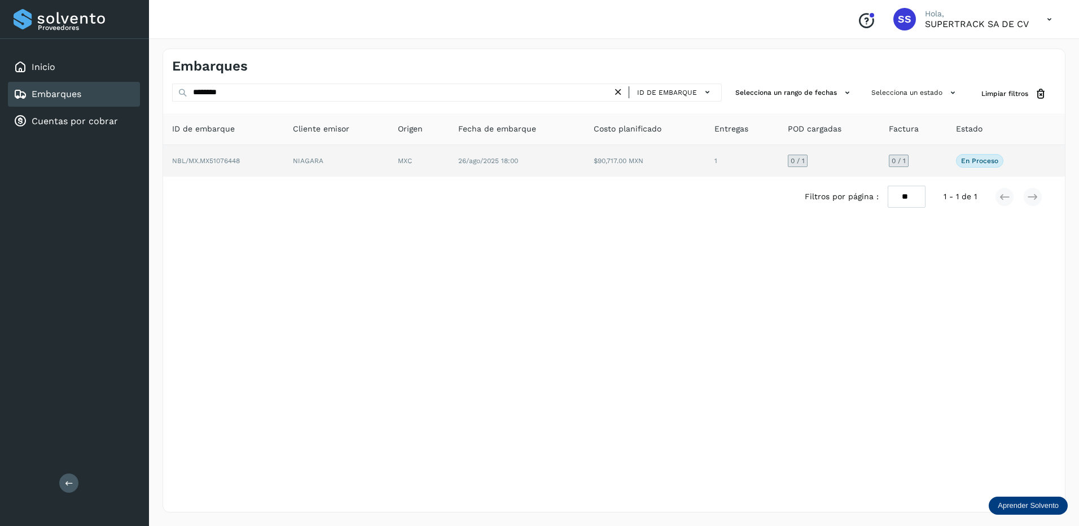
click at [344, 149] on td "NIAGARA" at bounding box center [336, 161] width 105 height 32
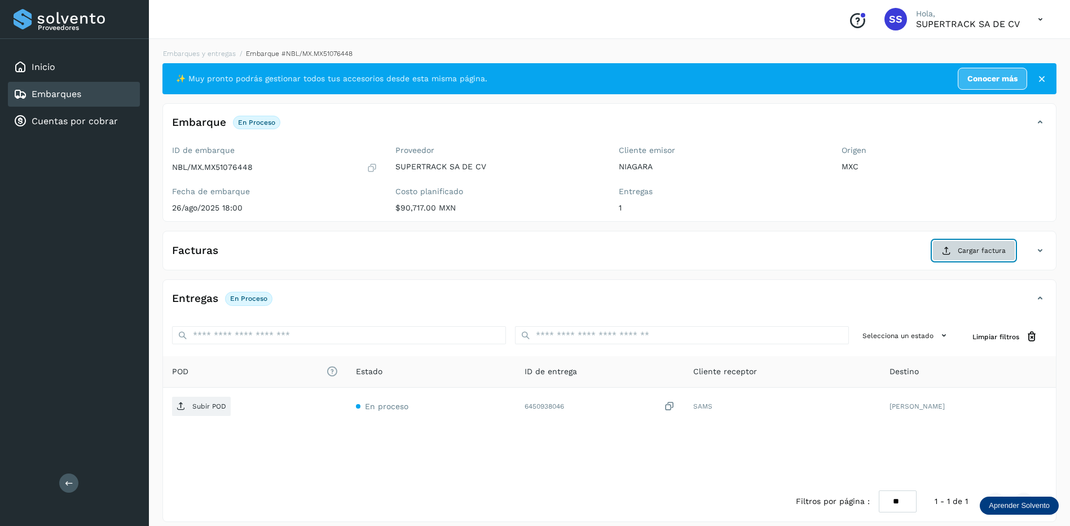
click at [965, 253] on span "Cargar factura" at bounding box center [982, 250] width 48 height 10
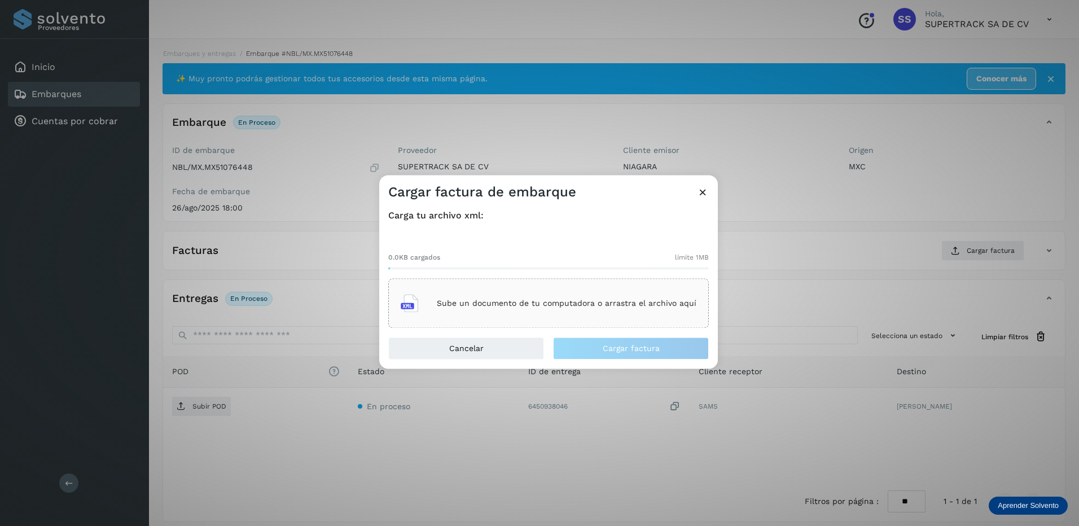
click at [506, 295] on div "Sube un documento de tu computadora o arrastra el archivo aquí" at bounding box center [549, 303] width 296 height 30
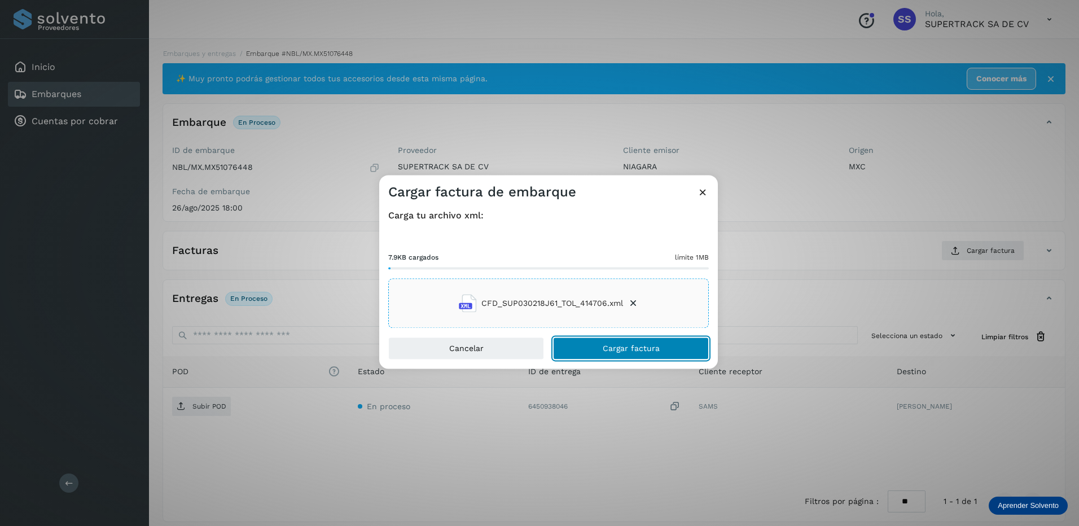
click at [648, 342] on button "Cargar factura" at bounding box center [631, 348] width 156 height 23
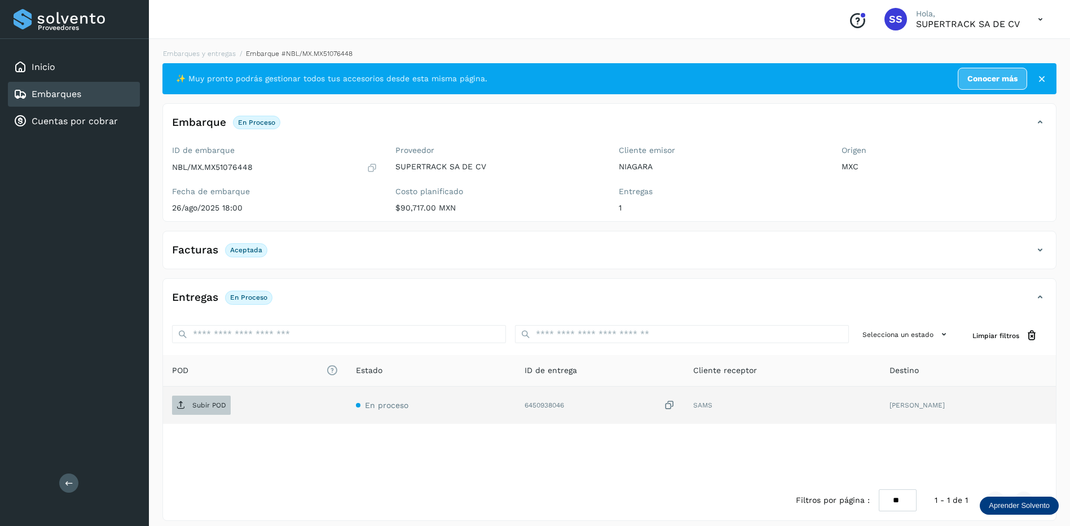
click at [214, 397] on span "Subir POD" at bounding box center [201, 405] width 59 height 18
click at [210, 51] on link "Embarques y entregas" at bounding box center [199, 54] width 73 height 8
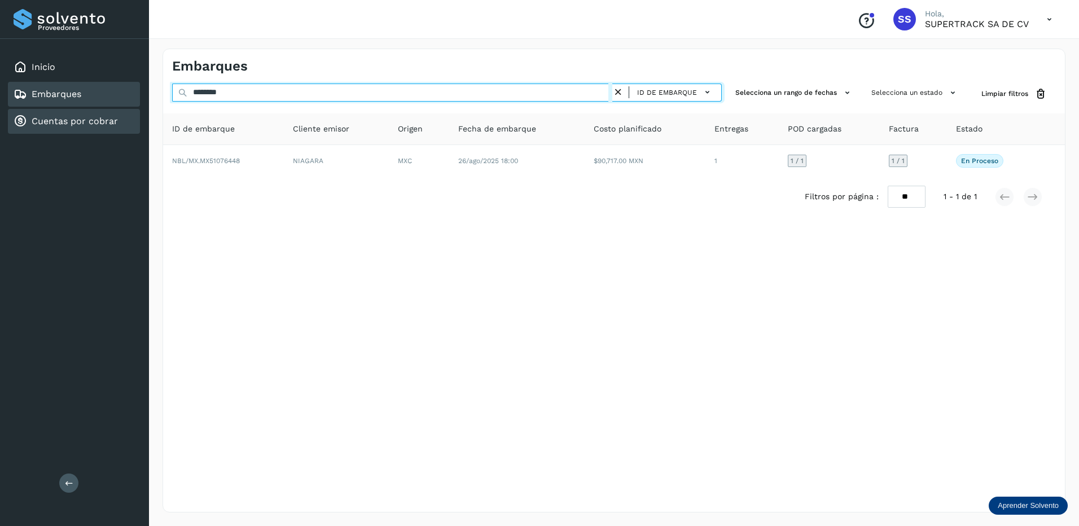
drag, startPoint x: 239, startPoint y: 88, endPoint x: 12, endPoint y: 109, distance: 228.4
click at [12, 109] on div "Proveedores Inicio Embarques Cuentas por cobrar Salir Conoce nuestros beneficio…" at bounding box center [539, 263] width 1079 height 526
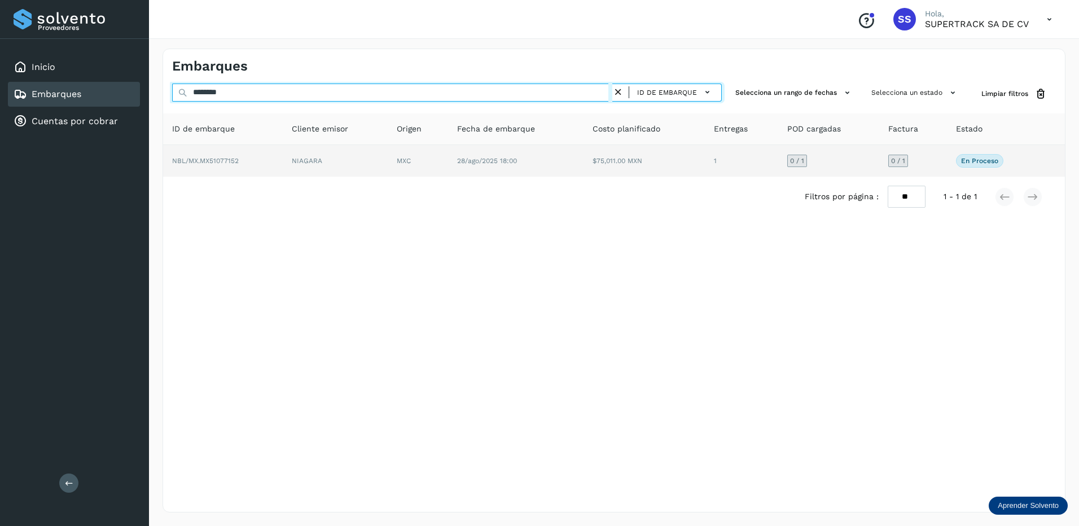
type input "********"
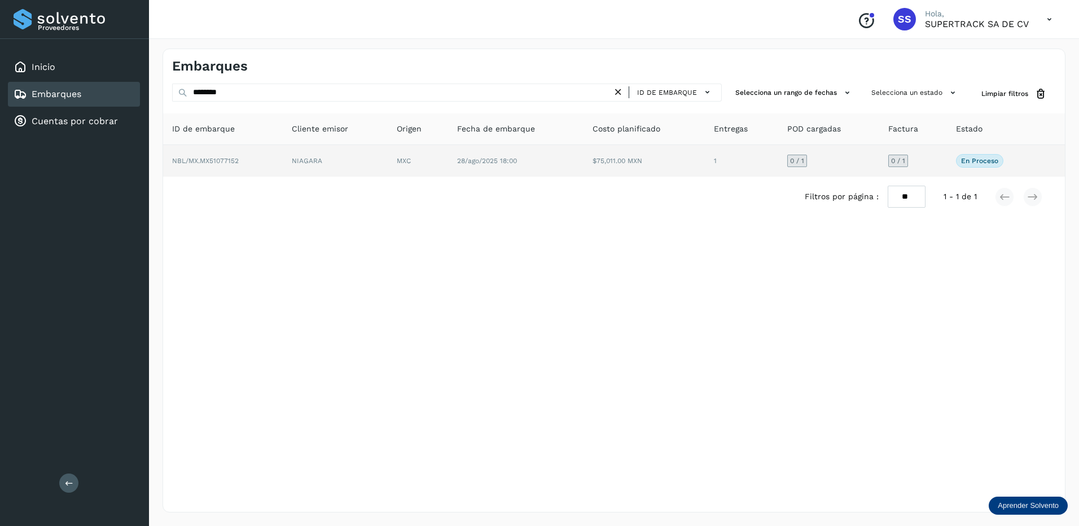
click at [226, 156] on td "NBL/MX.MX51077152" at bounding box center [223, 161] width 120 height 32
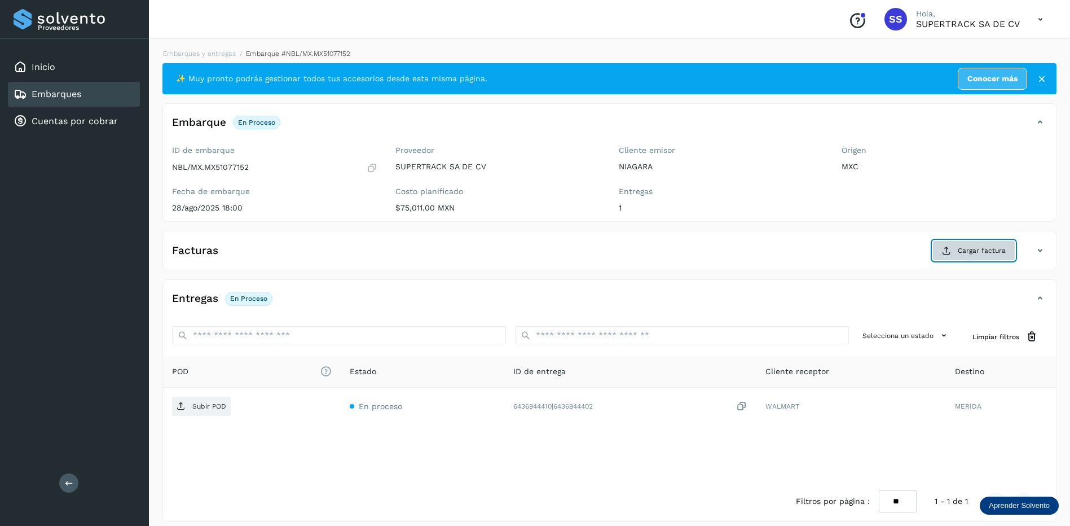
click at [993, 255] on span "Cargar factura" at bounding box center [982, 250] width 48 height 10
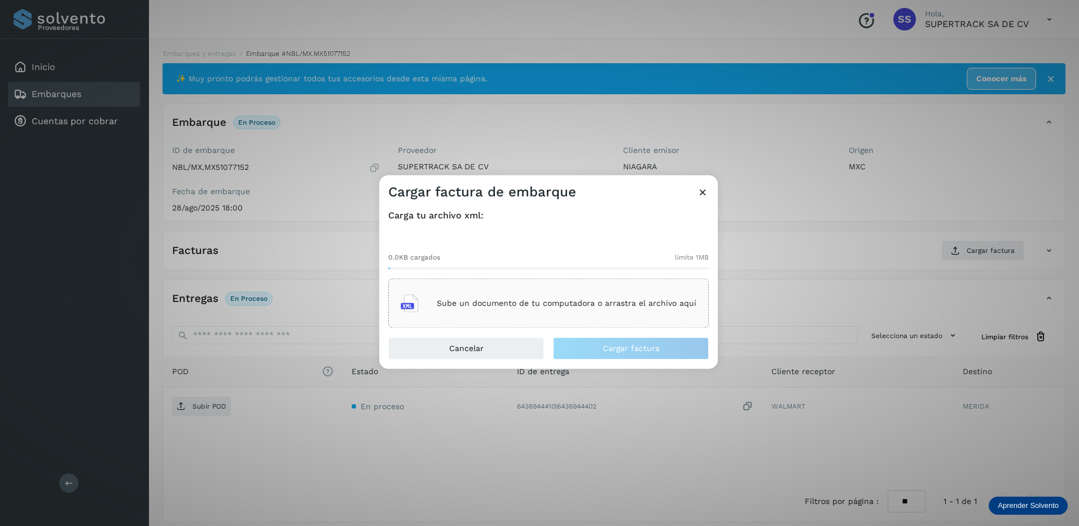
click at [597, 301] on p "Sube un documento de tu computadora o arrastra el archivo aquí" at bounding box center [567, 303] width 260 height 10
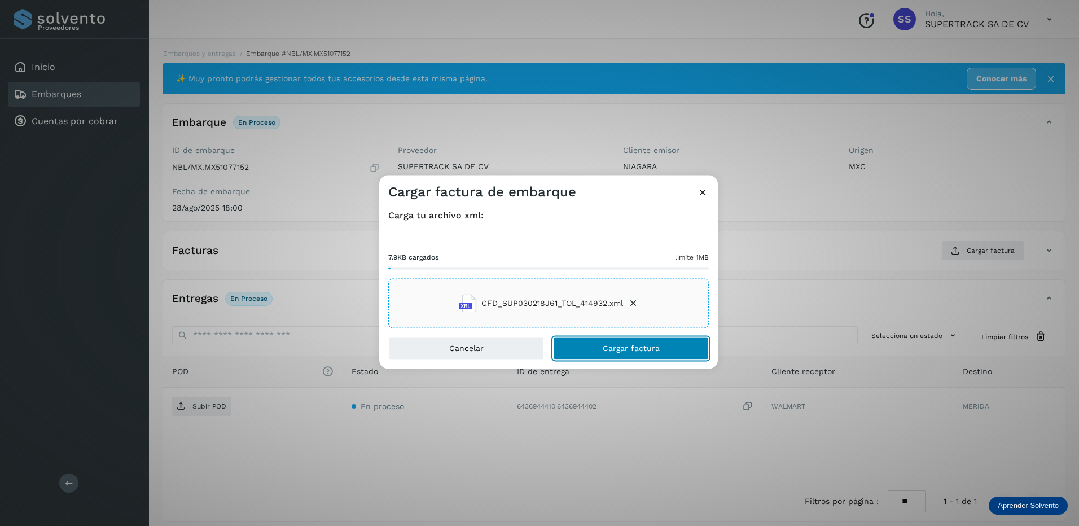
click at [650, 351] on span "Cargar factura" at bounding box center [631, 349] width 57 height 8
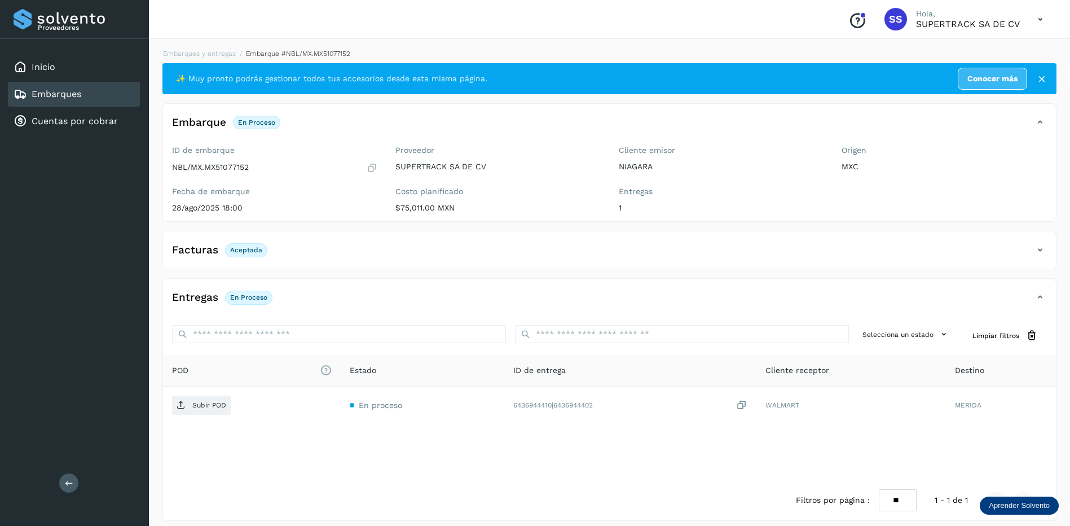
click at [281, 259] on div "Facturas Aceptada" at bounding box center [598, 249] width 870 height 19
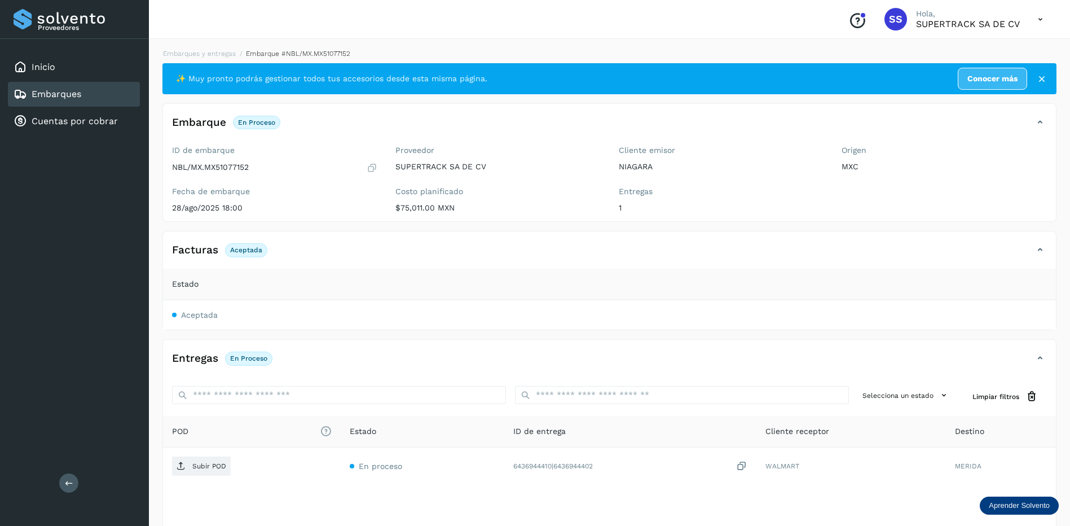
click at [284, 259] on div "Facturas Aceptada" at bounding box center [598, 249] width 870 height 19
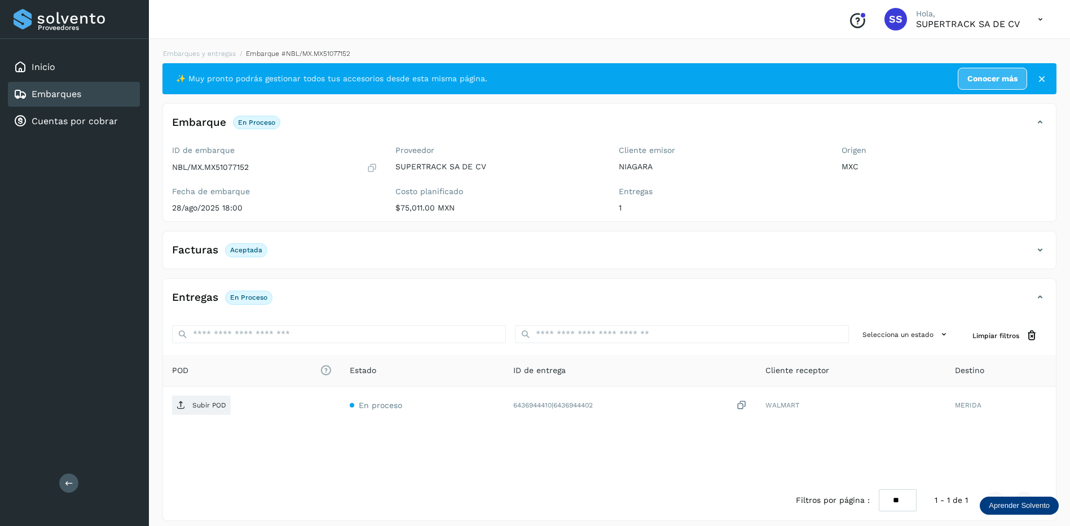
click at [261, 254] on span "Aceptada" at bounding box center [246, 250] width 42 height 14
click at [323, 260] on div "Facturas Aceptada" at bounding box center [609, 254] width 893 height 28
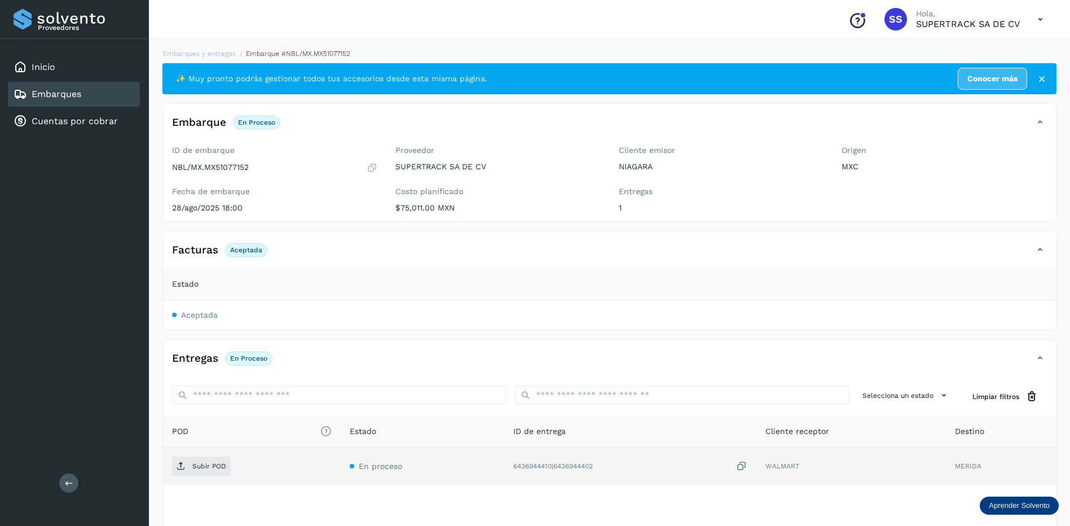
scroll to position [56, 0]
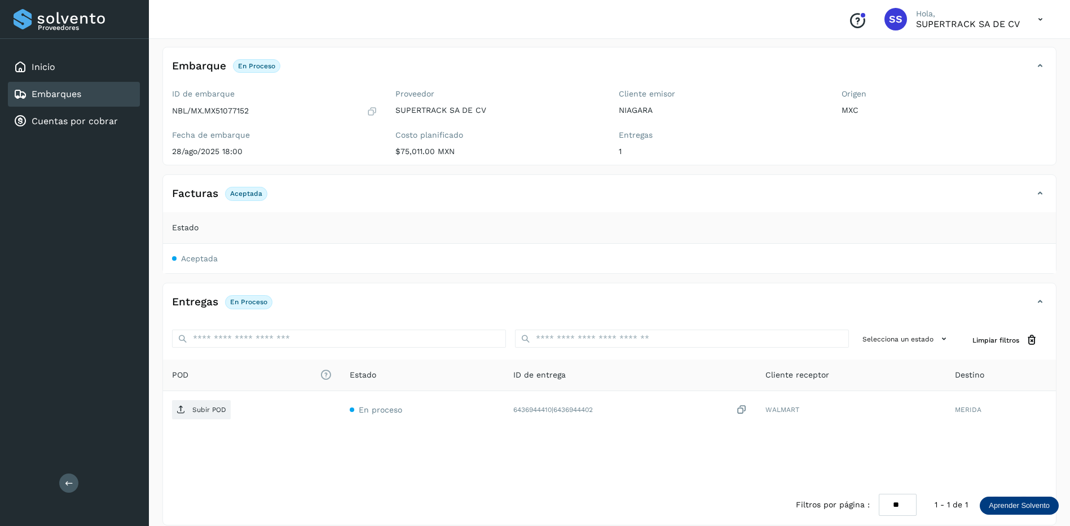
click at [205, 386] on th "POD El tamaño máximo de archivo es de 20 Mb." at bounding box center [252, 375] width 178 height 32
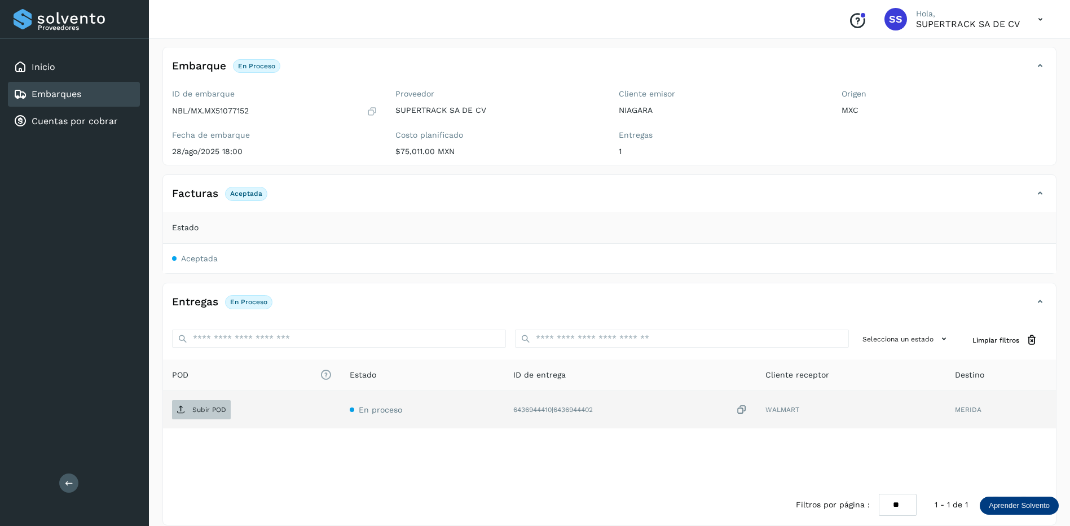
click at [210, 410] on p "Subir POD" at bounding box center [209, 410] width 34 height 8
click at [203, 406] on p "Subir POD" at bounding box center [209, 410] width 34 height 8
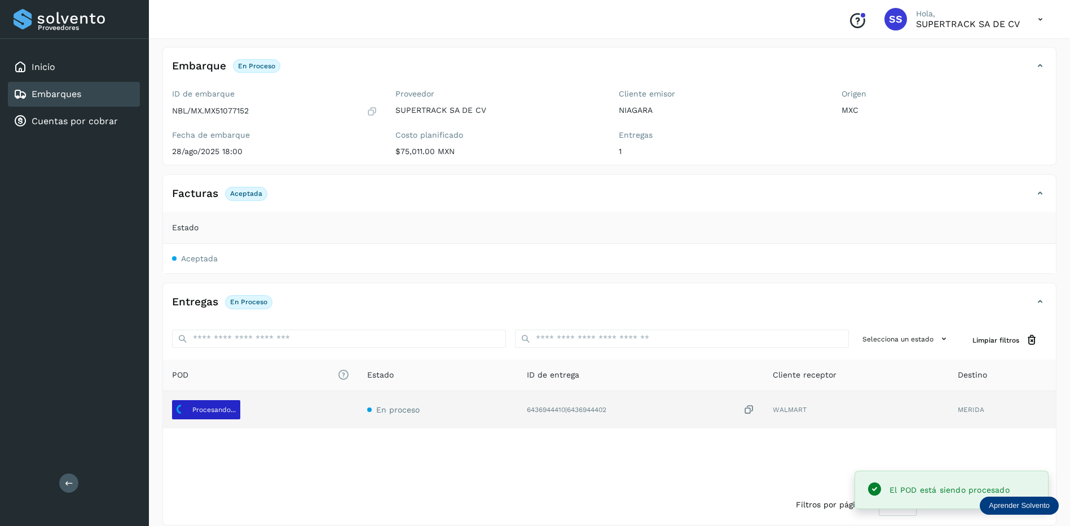
click at [208, 418] on span "Procesando..." at bounding box center [206, 410] width 68 height 18
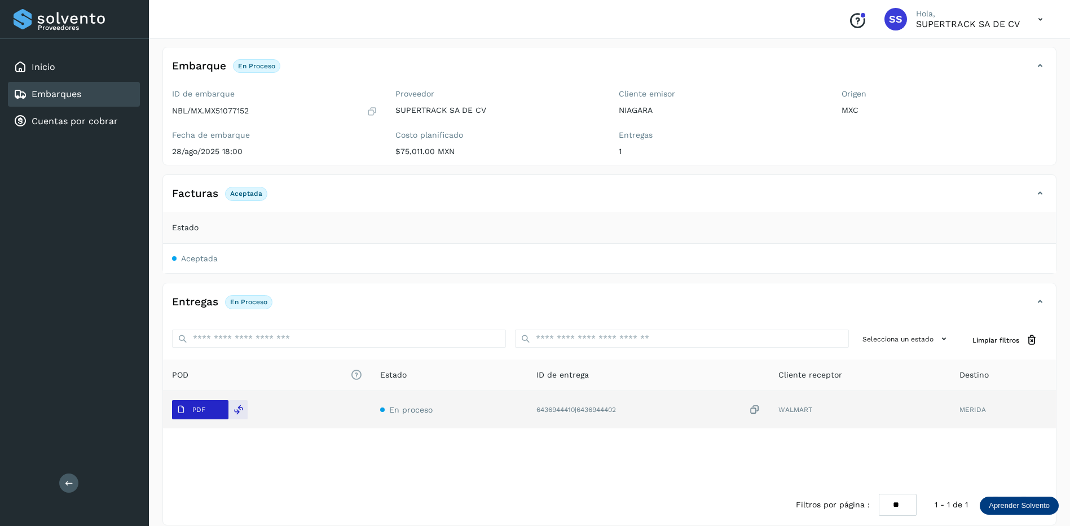
click at [221, 409] on button "PDF" at bounding box center [200, 409] width 56 height 19
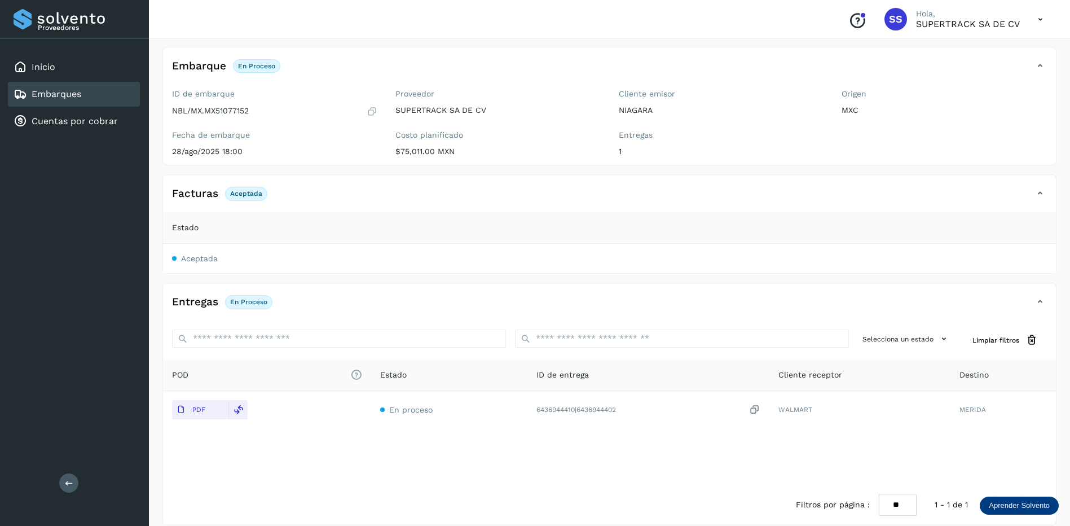
click at [437, 359] on div "Selecciona un estado Limpiar filtros" at bounding box center [609, 339] width 893 height 39
click at [406, 131] on label "Costo planificado" at bounding box center [497, 135] width 205 height 10
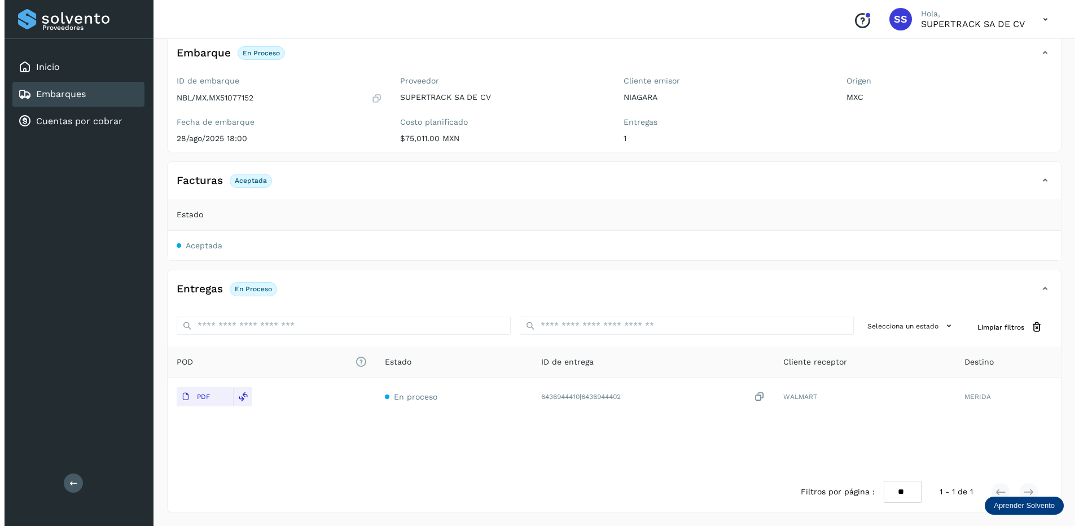
scroll to position [0, 0]
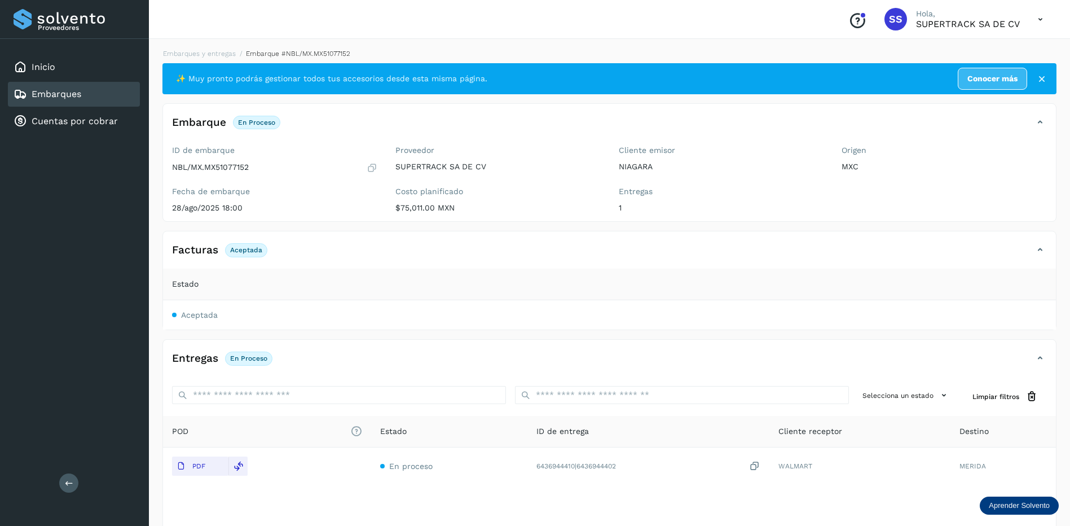
click at [239, 56] on li "Embarque #NBL/MX.MX51077152" at bounding box center [293, 54] width 115 height 10
click at [224, 58] on li "Embarques y entregas" at bounding box center [196, 54] width 80 height 10
click at [223, 55] on link "Embarques y entregas" at bounding box center [199, 54] width 73 height 8
